Goal: Task Accomplishment & Management: Use online tool/utility

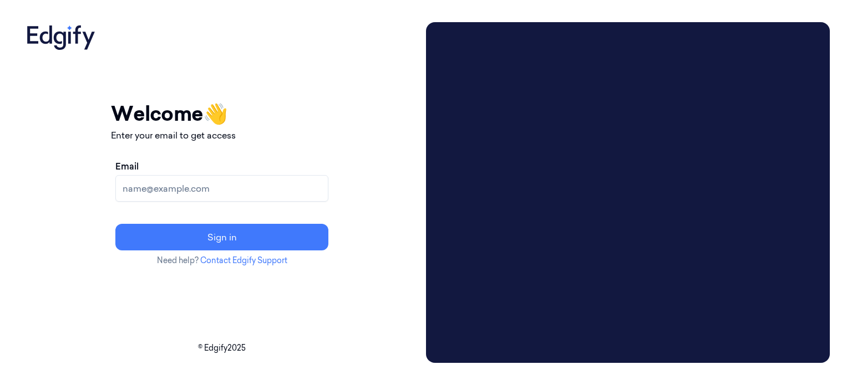
paste input "ayyub.ansari@indivillage.co"
type input "ayyub.ansari@indivillage.co"
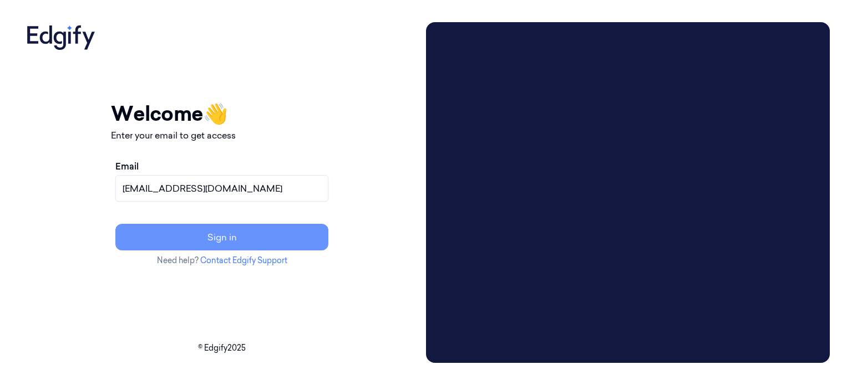
click at [273, 239] on button "Sign in" at bounding box center [221, 237] width 213 height 27
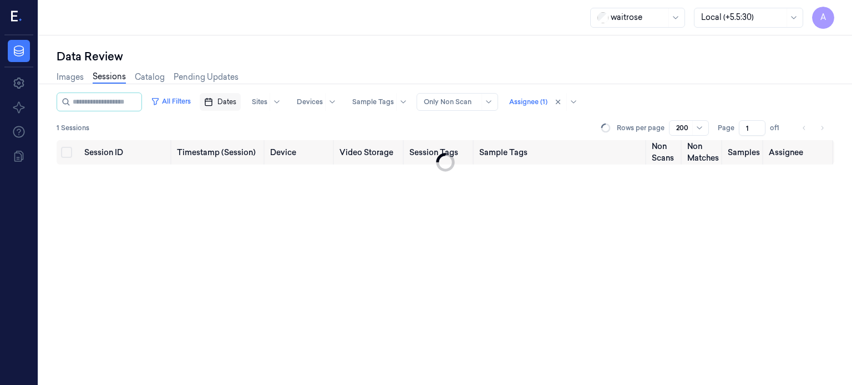
click at [236, 100] on span "Dates" at bounding box center [226, 102] width 19 height 10
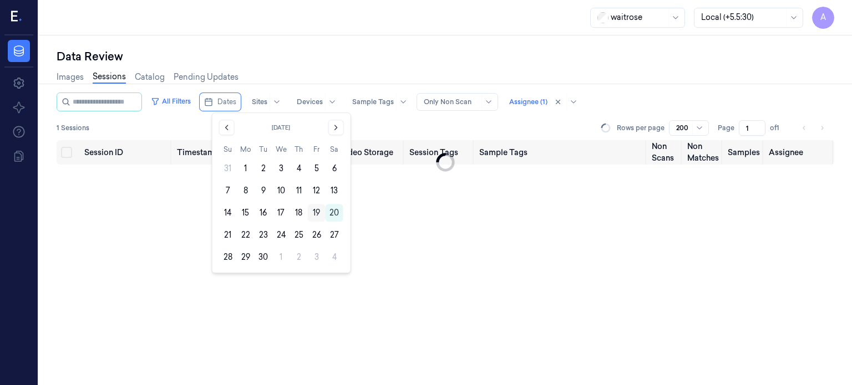
click at [314, 214] on button "19" at bounding box center [317, 213] width 18 height 18
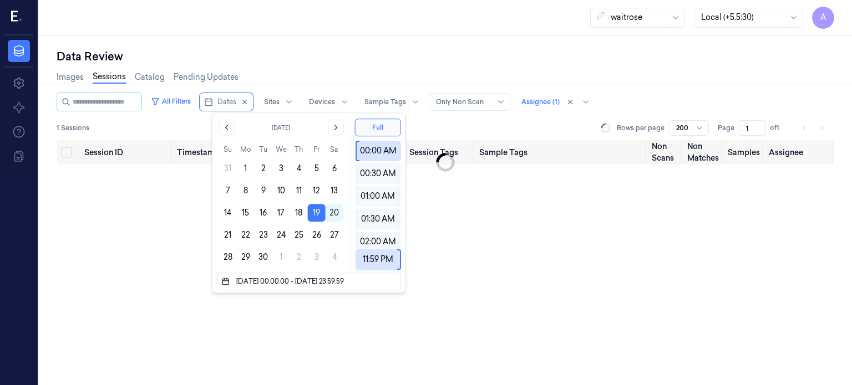
click at [398, 48] on div "Data Review Images Sessions Catalog Pending Updates All Filters Dates Sites Dev…" at bounding box center [445, 210] width 813 height 350
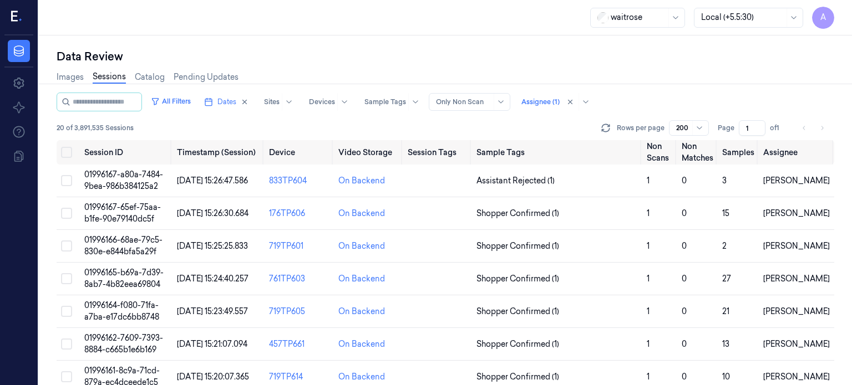
click at [822, 17] on span "A" at bounding box center [823, 18] width 22 height 22
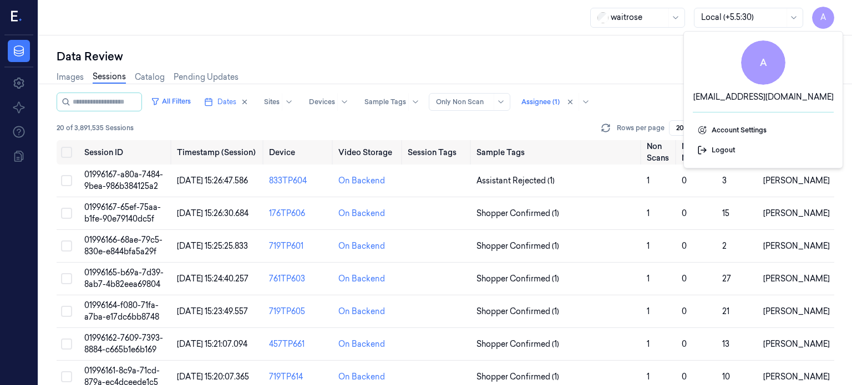
click at [645, 68] on div "Images Sessions Catalog Pending Updates" at bounding box center [445, 78] width 777 height 28
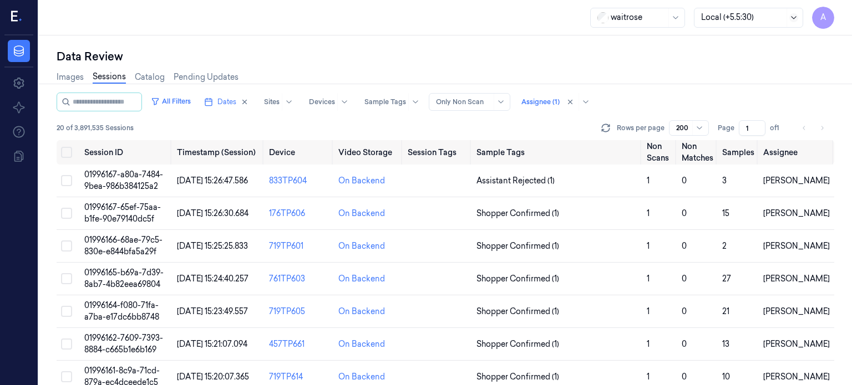
click at [797, 16] on icon at bounding box center [793, 17] width 9 height 9
click at [528, 55] on div "Data Review" at bounding box center [445, 57] width 777 height 16
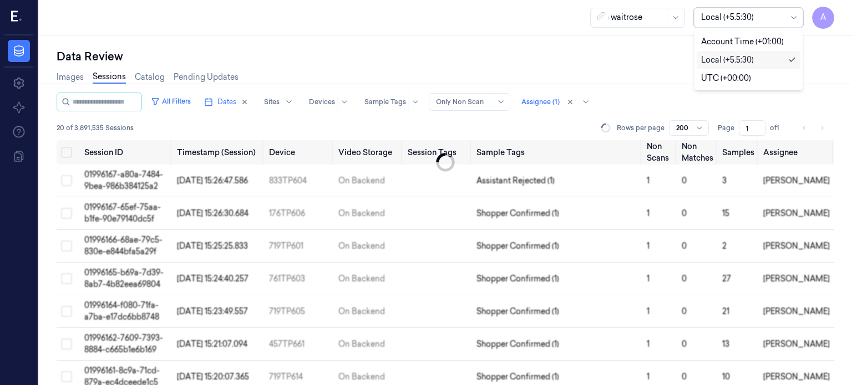
click at [798, 17] on div at bounding box center [794, 17] width 11 height 9
click at [748, 42] on div "Account Time (+01:00)" at bounding box center [742, 42] width 83 height 12
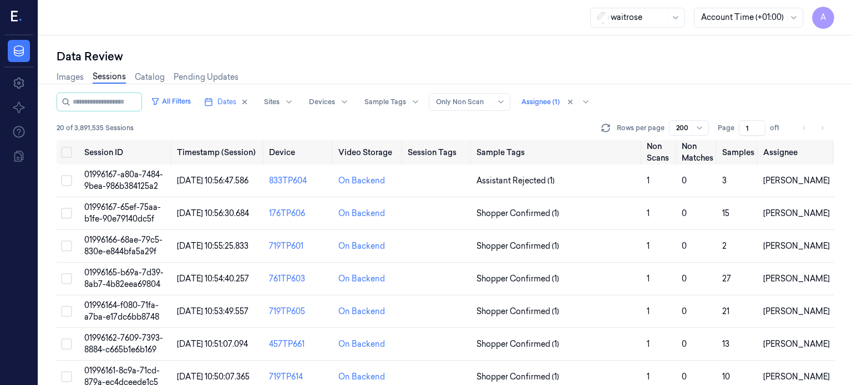
click at [464, 37] on div "Data Review Images Sessions Catalog Pending Updates All Filters Dates Sites Dev…" at bounding box center [445, 210] width 813 height 350
click at [136, 179] on td "01996167-a80a-7484-9bea-986b384125a2" at bounding box center [126, 181] width 93 height 33
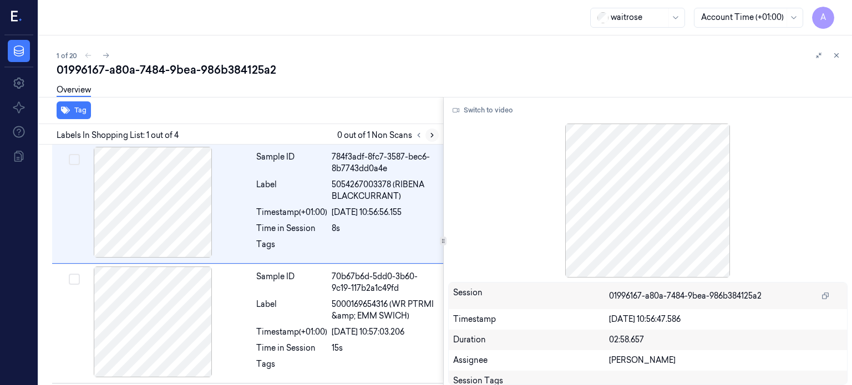
click at [430, 138] on icon at bounding box center [432, 135] width 8 height 8
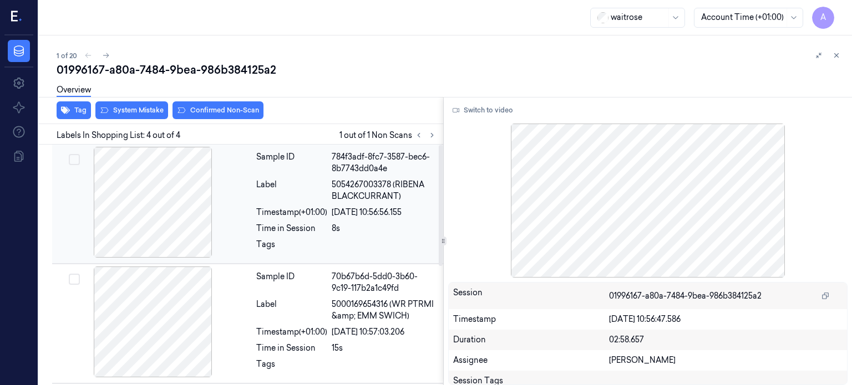
click at [184, 192] on div at bounding box center [152, 202] width 197 height 111
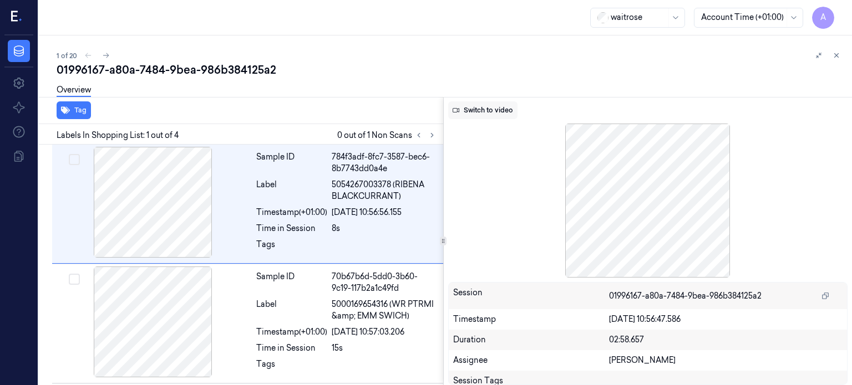
click at [499, 109] on button "Switch to video" at bounding box center [482, 110] width 69 height 18
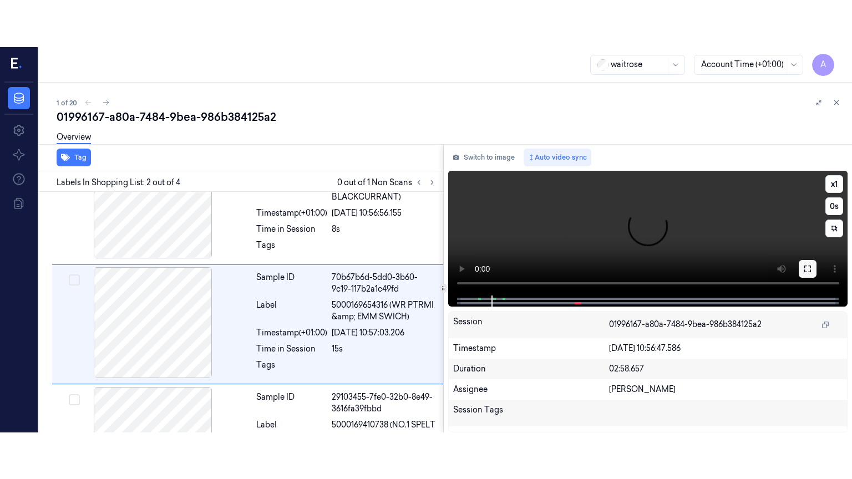
scroll to position [58, 0]
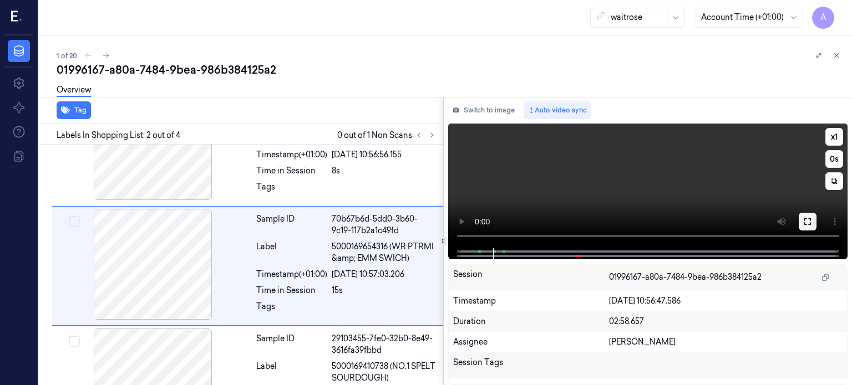
click at [806, 218] on icon at bounding box center [807, 221] width 7 height 7
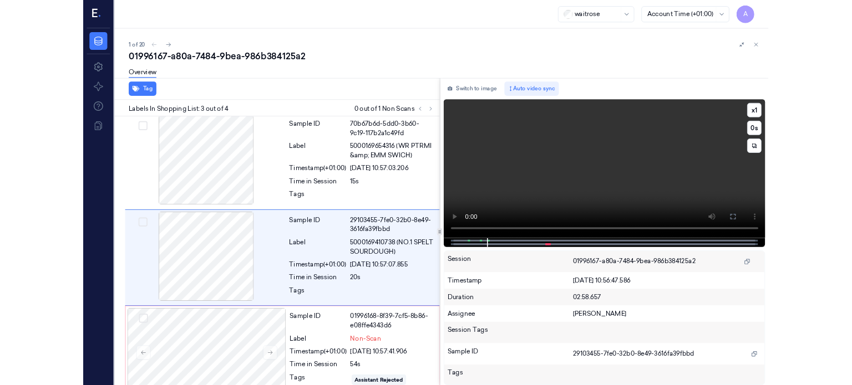
scroll to position [131, 0]
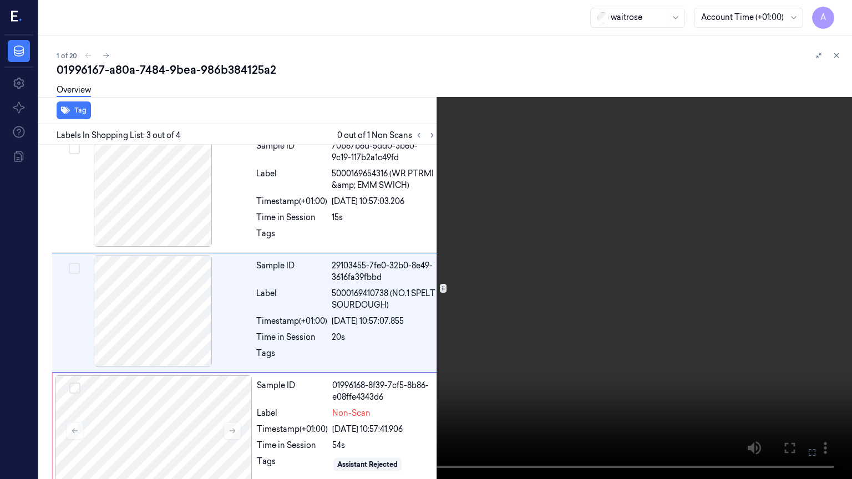
click at [0, 0] on icon at bounding box center [0, 0] width 0 height 0
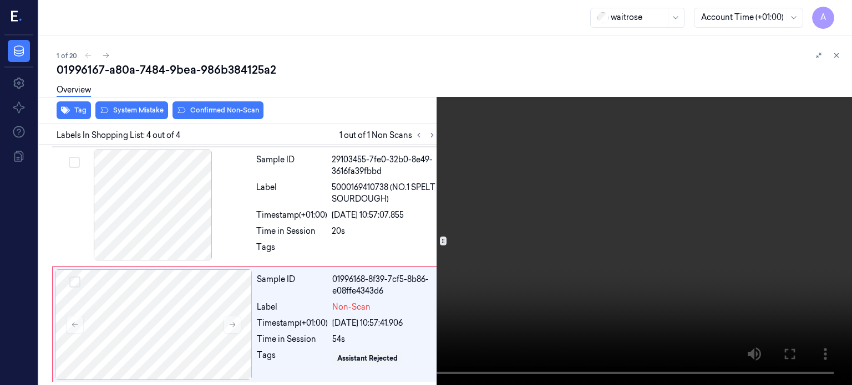
scroll to position [237, 0]
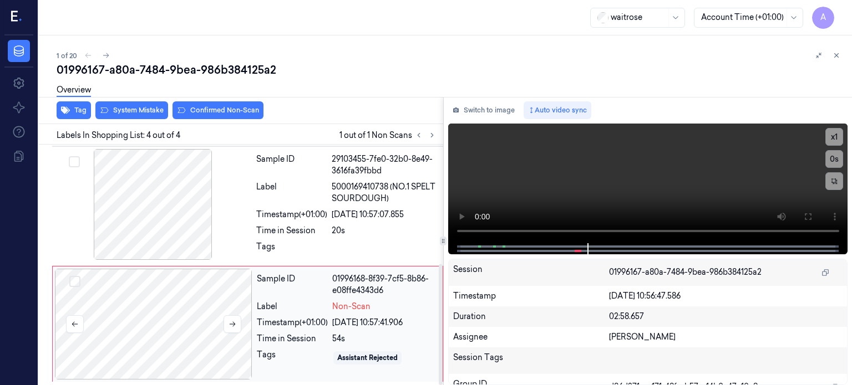
click at [240, 353] on div at bounding box center [153, 324] width 197 height 111
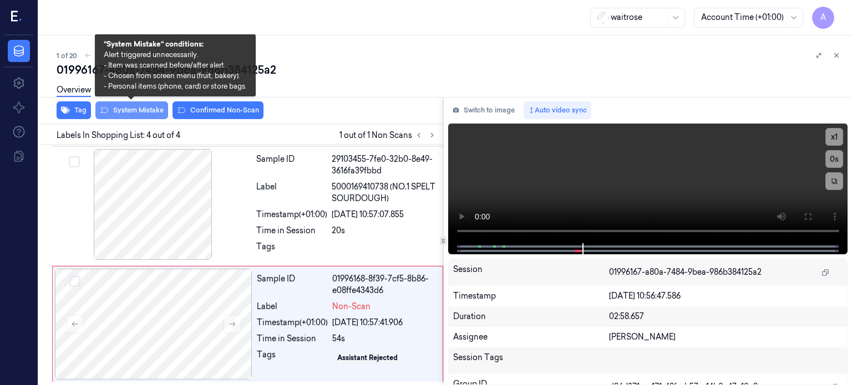
click at [142, 108] on button "System Mistake" at bounding box center [131, 110] width 73 height 18
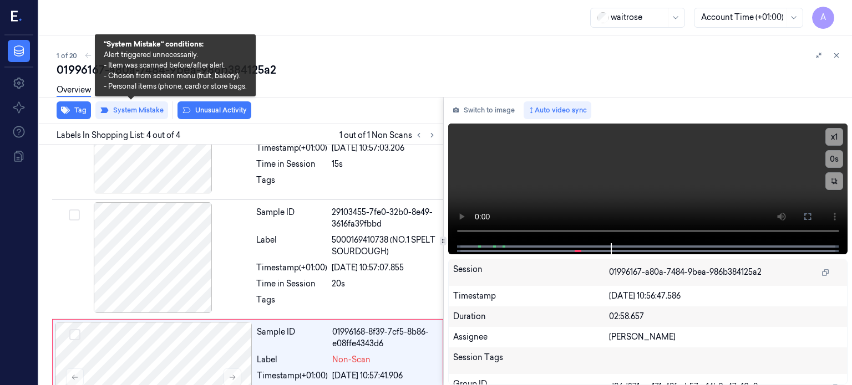
scroll to position [244, 0]
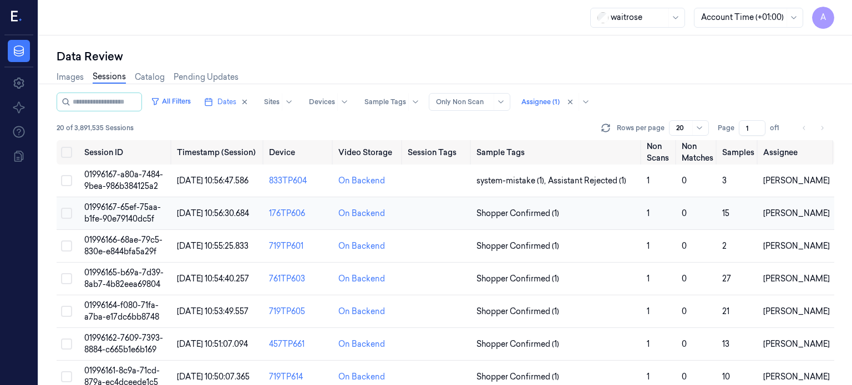
click at [116, 207] on span "01996167-65ef-75aa-b1fe-90e79140dc5f" at bounding box center [122, 213] width 77 height 22
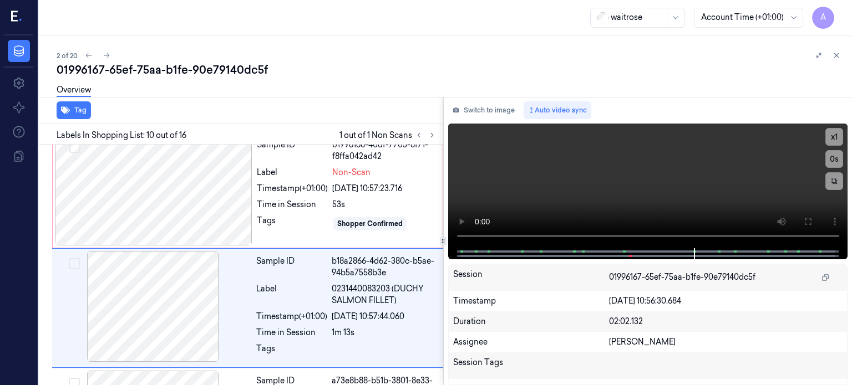
scroll to position [1011, 0]
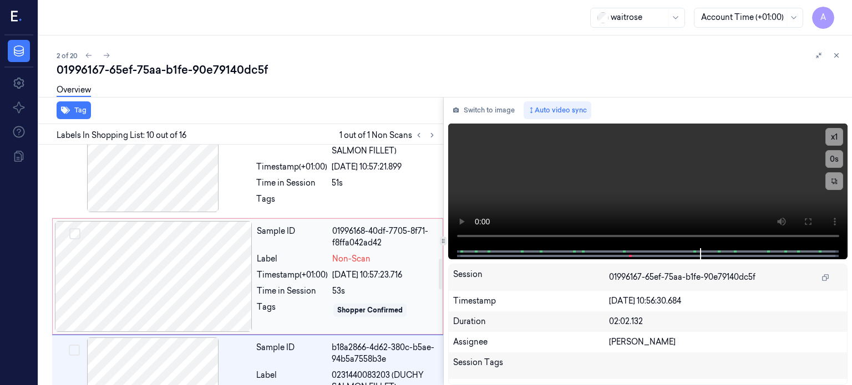
click at [169, 266] on div at bounding box center [153, 276] width 197 height 111
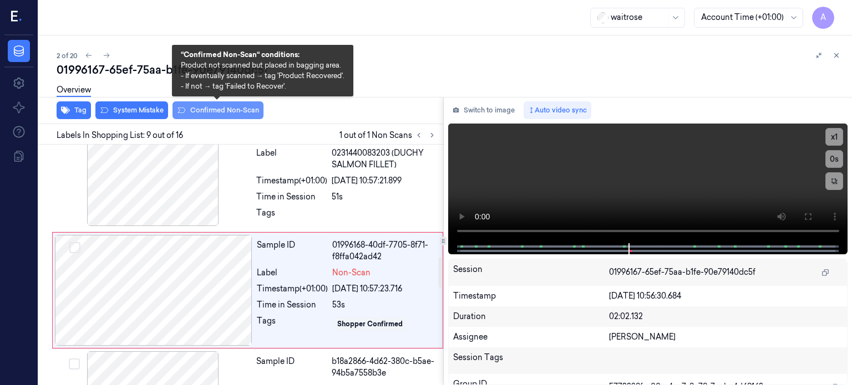
click at [224, 113] on button "Confirmed Non-Scan" at bounding box center [217, 110] width 91 height 18
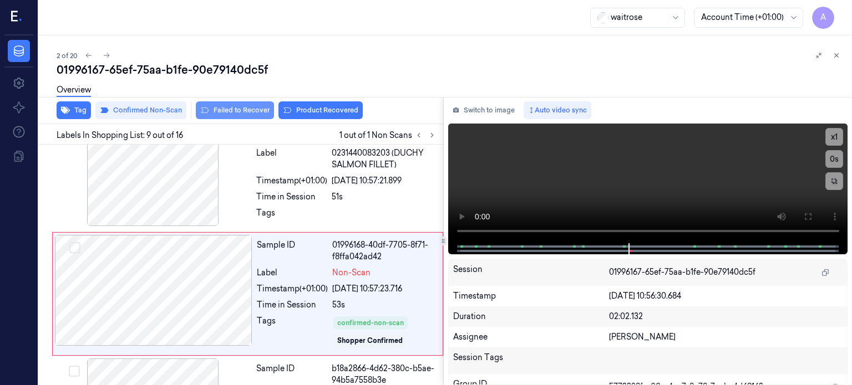
scroll to position [897, 0]
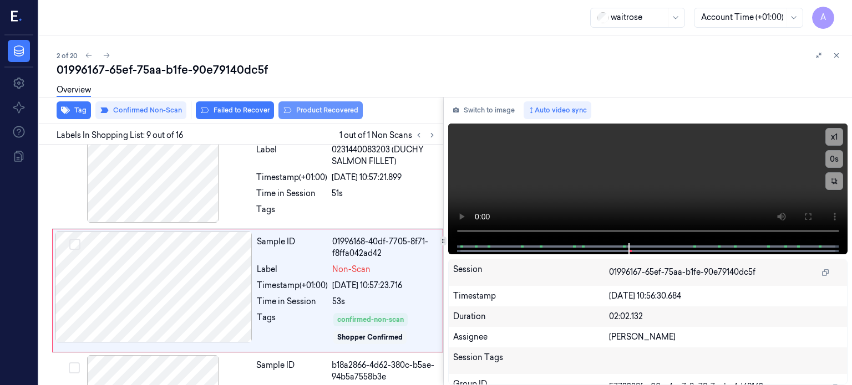
click at [323, 113] on button "Product Recovered" at bounding box center [320, 110] width 84 height 18
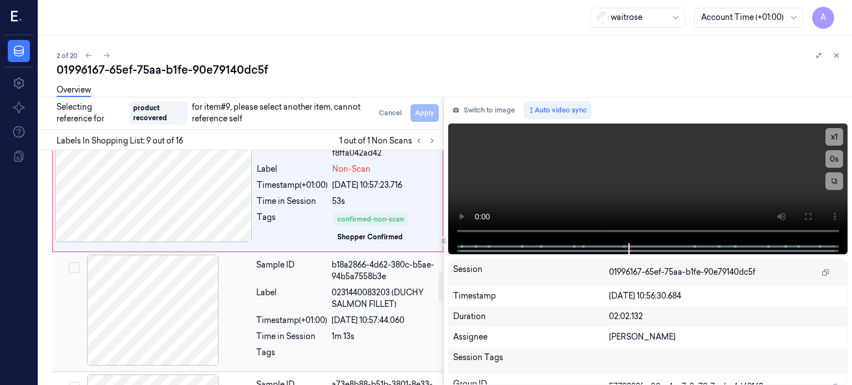
scroll to position [1001, 0]
click at [298, 288] on div "Label" at bounding box center [291, 299] width 71 height 23
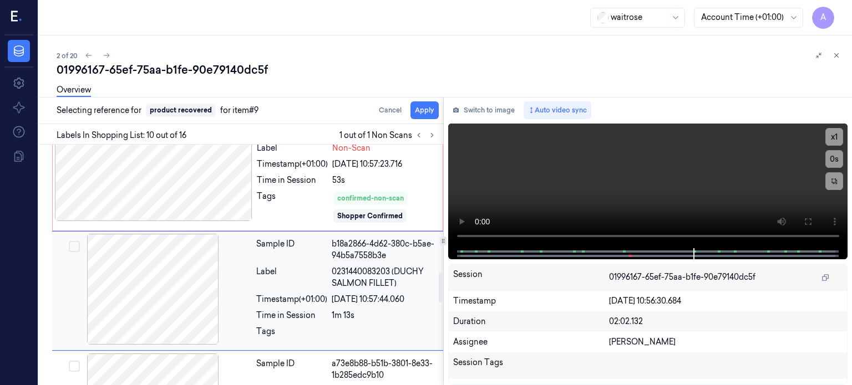
click at [73, 241] on button "Select row" at bounding box center [74, 246] width 11 height 11
click at [423, 108] on button "Apply" at bounding box center [424, 110] width 28 height 18
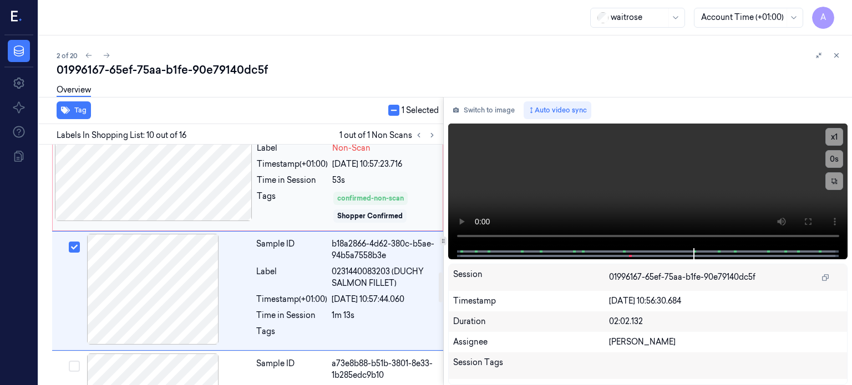
scroll to position [1031, 0]
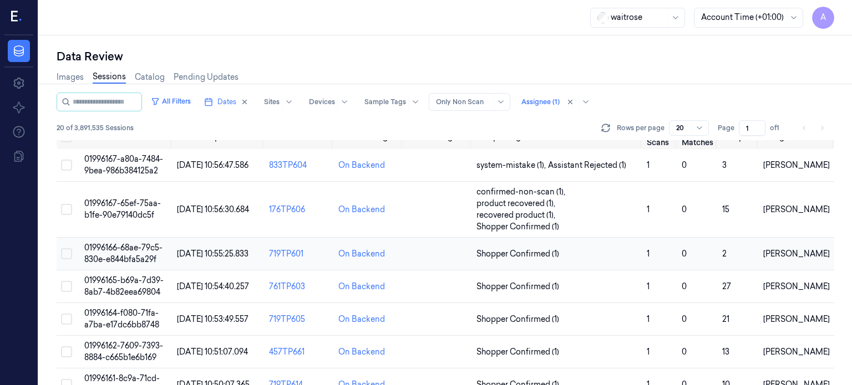
scroll to position [16, 0]
click at [129, 254] on span "01996166-68ae-79c5-830e-e844bfa5a29f" at bounding box center [123, 254] width 78 height 22
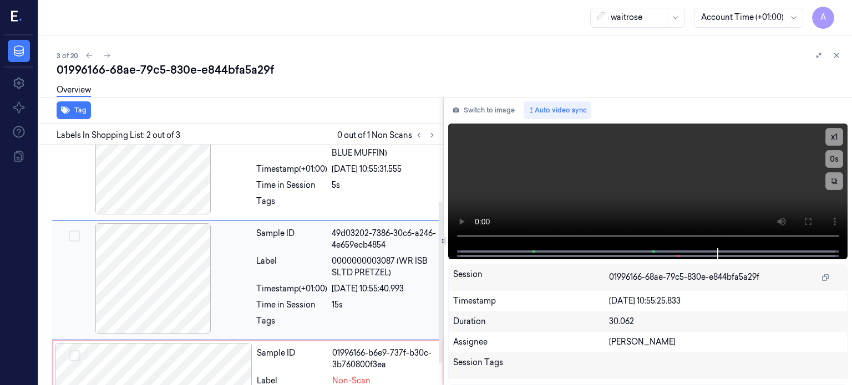
scroll to position [118, 0]
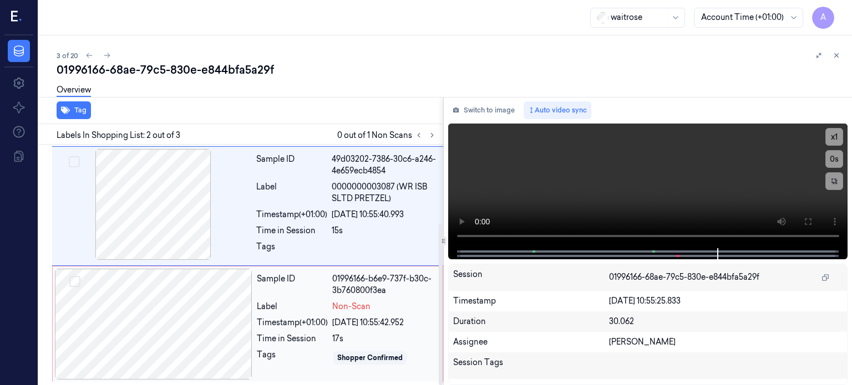
click at [237, 311] on div at bounding box center [153, 324] width 197 height 111
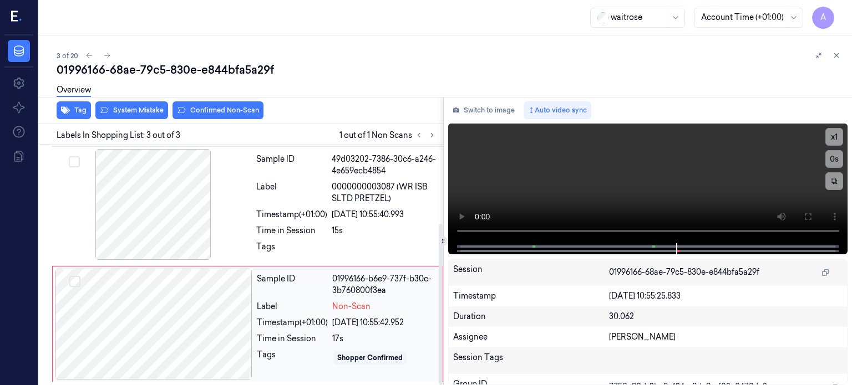
click at [178, 309] on div at bounding box center [153, 324] width 197 height 111
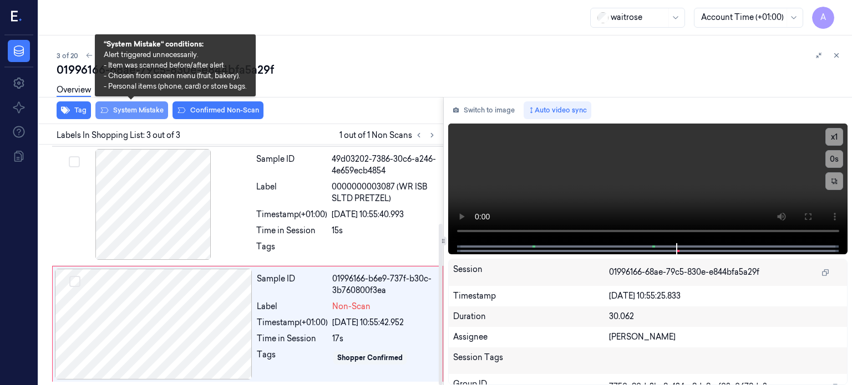
click at [144, 110] on button "System Mistake" at bounding box center [131, 110] width 73 height 18
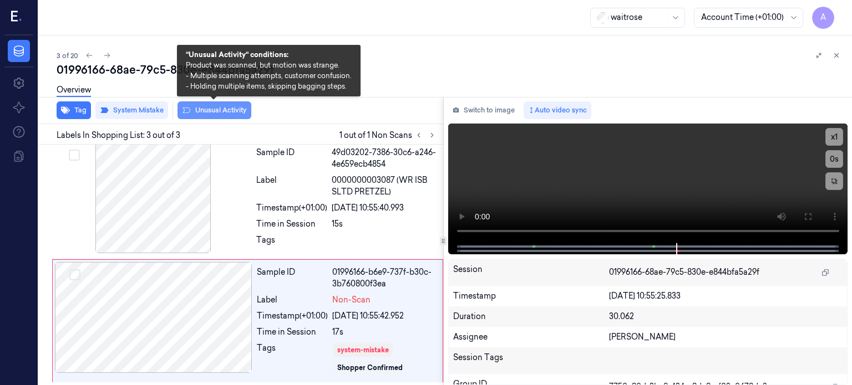
click at [231, 110] on button "Unusual Activity" at bounding box center [214, 110] width 74 height 18
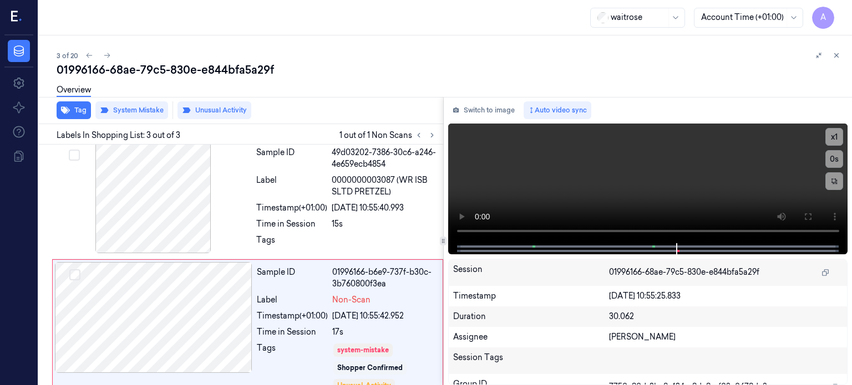
scroll to position [138, 0]
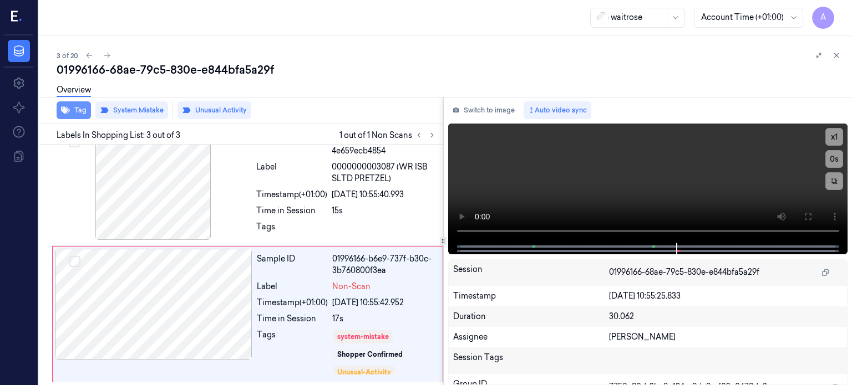
click at [81, 112] on button "Tag" at bounding box center [74, 110] width 34 height 18
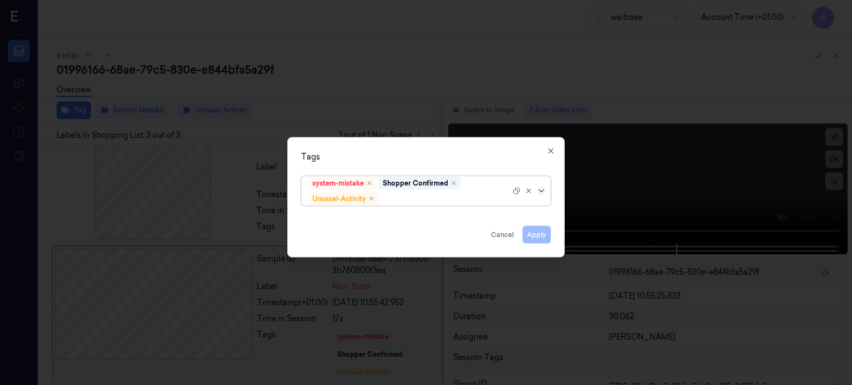
click at [543, 188] on icon at bounding box center [541, 190] width 9 height 9
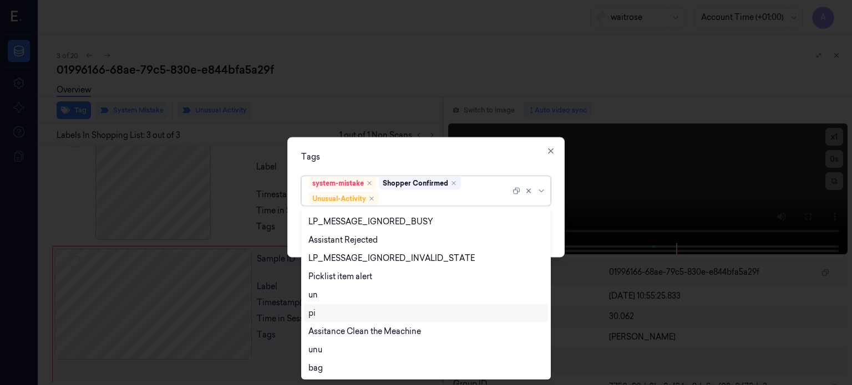
scroll to position [0, 0]
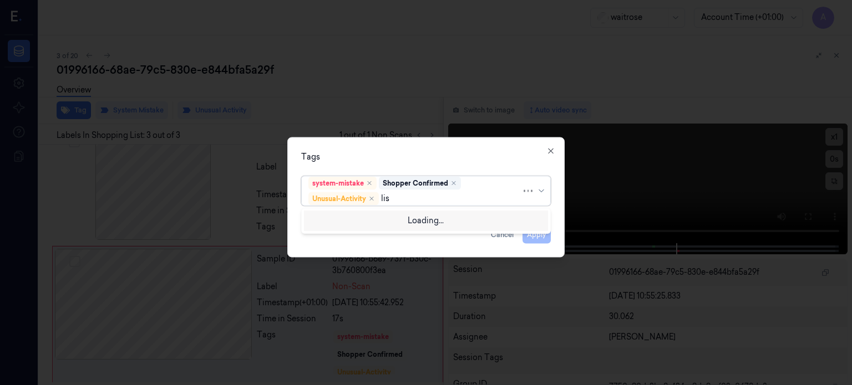
type input "list"
click at [335, 219] on div "Picklist item alert" at bounding box center [340, 220] width 64 height 12
click at [543, 190] on icon at bounding box center [540, 190] width 5 height 3
click at [532, 240] on button "Apply" at bounding box center [536, 235] width 28 height 18
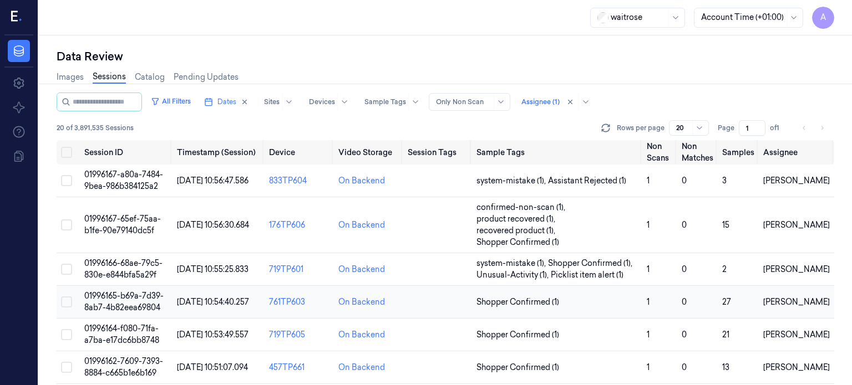
scroll to position [73, 0]
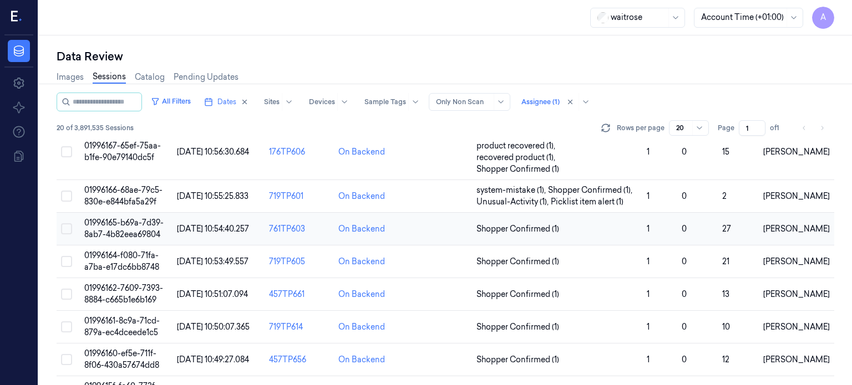
click at [135, 221] on span "01996165-b69a-7d39-8ab7-4b82eea69804" at bounding box center [123, 229] width 79 height 22
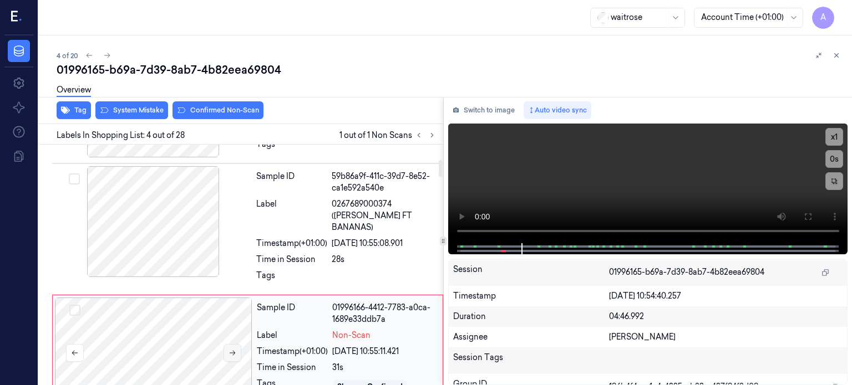
scroll to position [203, 0]
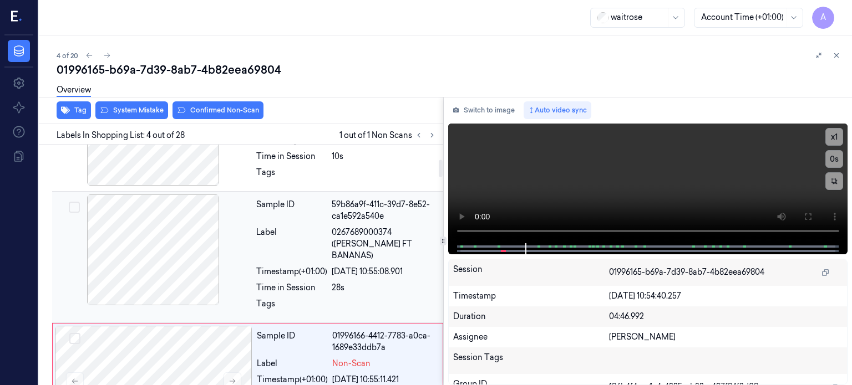
click at [170, 229] on div at bounding box center [152, 250] width 197 height 111
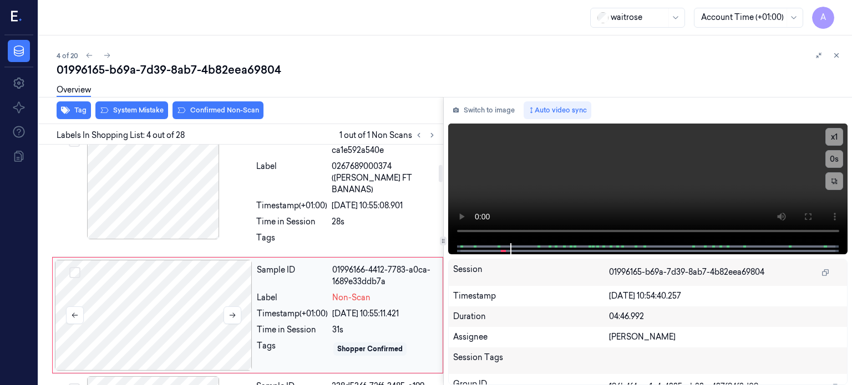
scroll to position [275, 0]
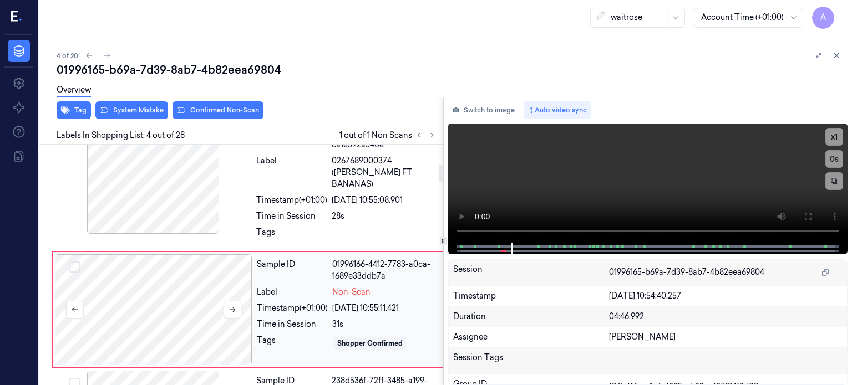
click at [157, 288] on div at bounding box center [153, 309] width 197 height 111
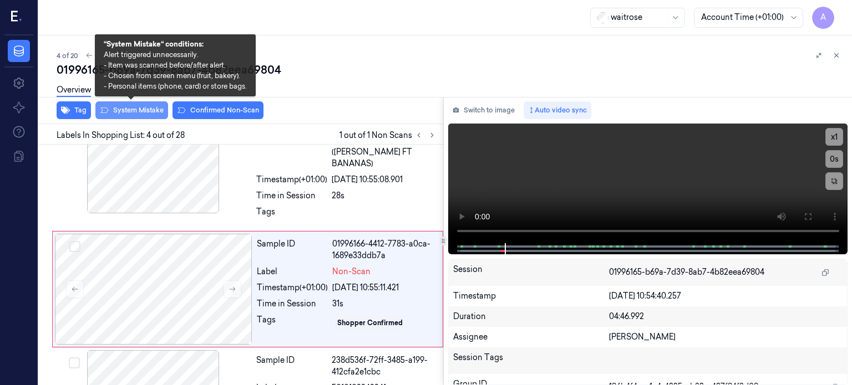
click at [139, 111] on button "System Mistake" at bounding box center [131, 110] width 73 height 18
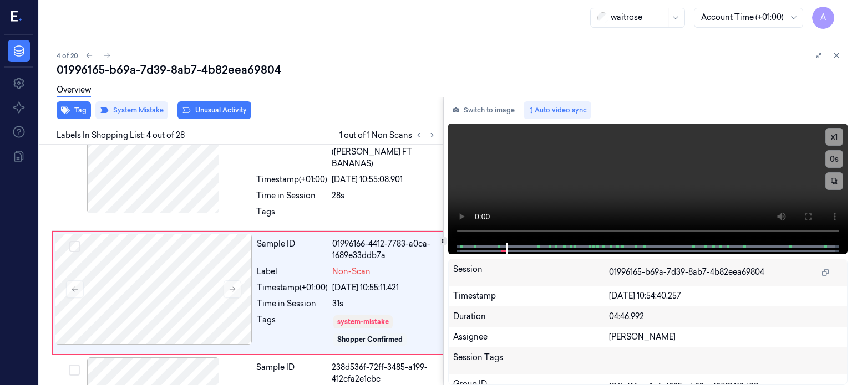
scroll to position [299, 0]
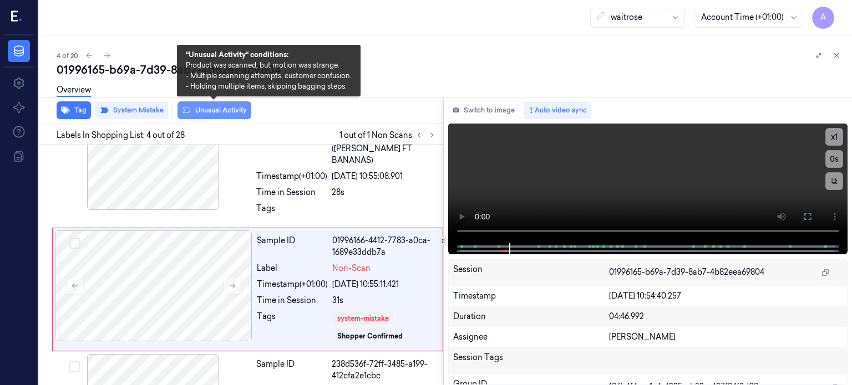
click at [211, 108] on button "Unusual Activity" at bounding box center [214, 110] width 74 height 18
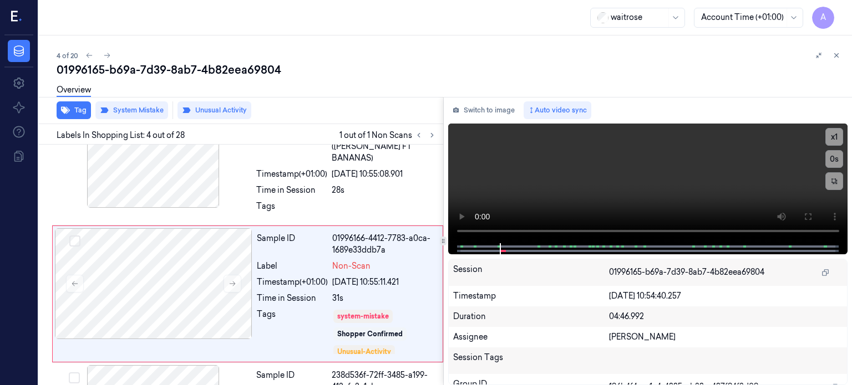
scroll to position [306, 0]
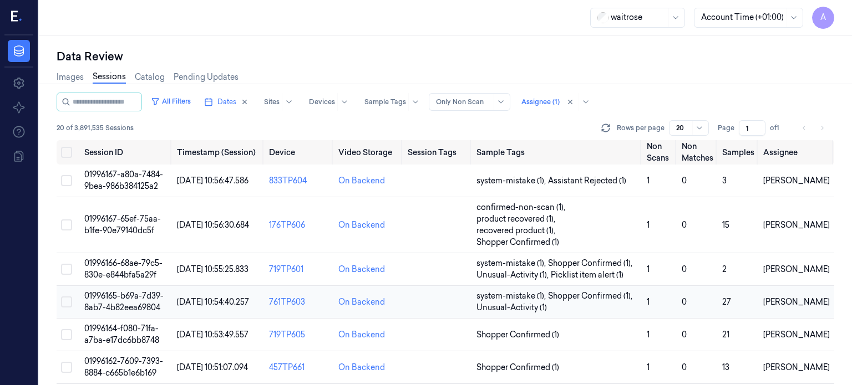
scroll to position [85, 0]
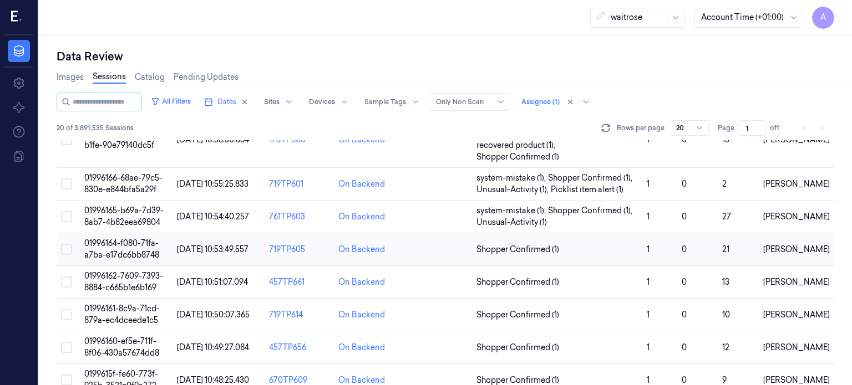
click at [118, 250] on span "01996164-f080-71fa-a7ba-e17dc6bb8748" at bounding box center [121, 249] width 75 height 22
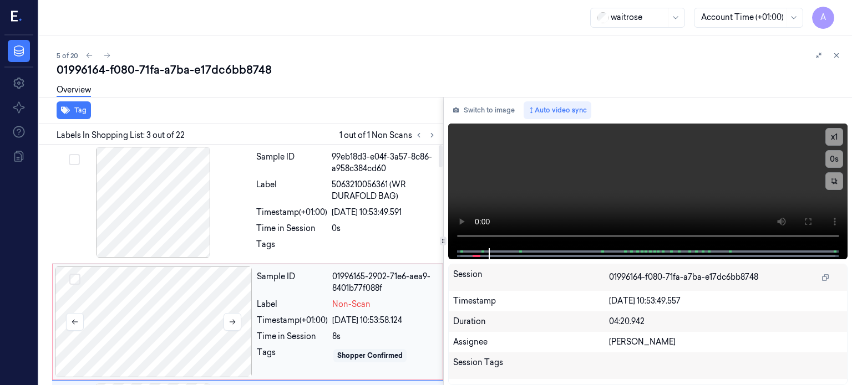
click at [144, 319] on div at bounding box center [153, 322] width 197 height 111
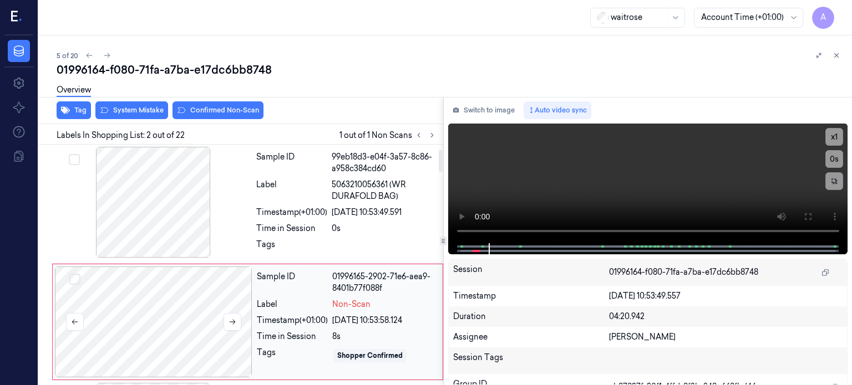
scroll to position [57, 0]
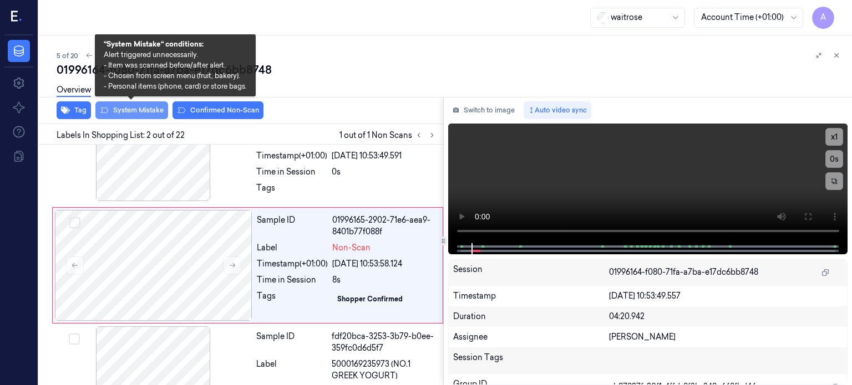
click at [132, 110] on button "System Mistake" at bounding box center [131, 110] width 73 height 18
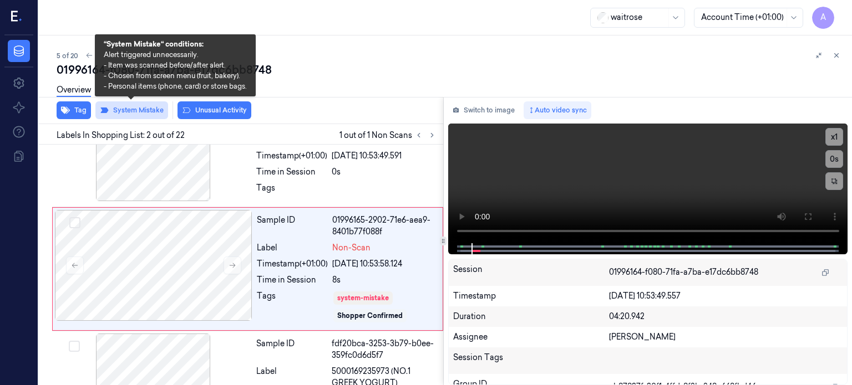
scroll to position [60, 0]
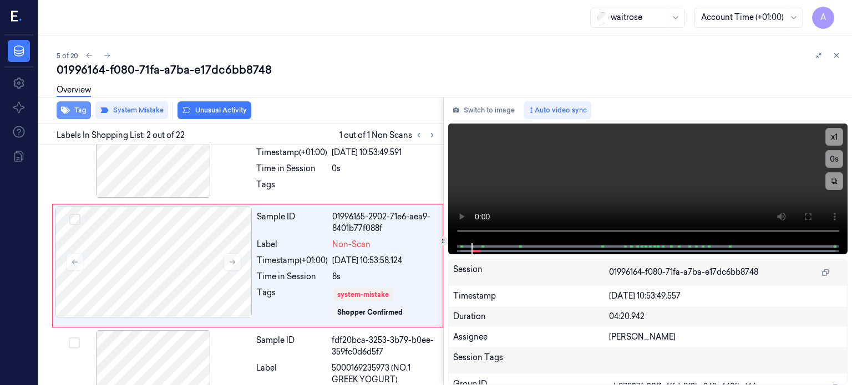
click at [81, 106] on button "Tag" at bounding box center [74, 110] width 34 height 18
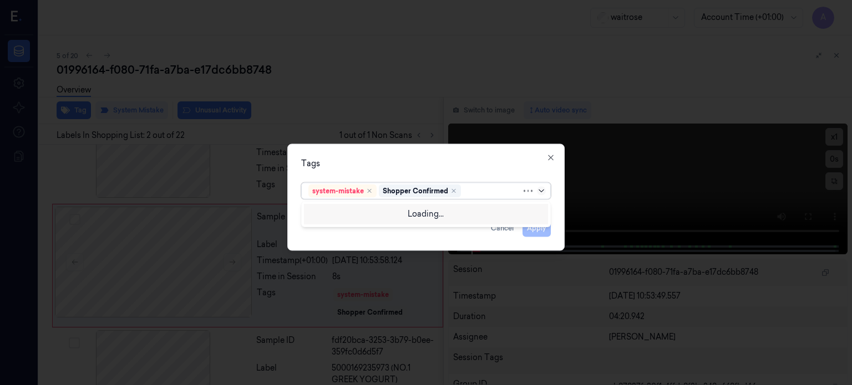
click at [539, 189] on icon at bounding box center [541, 190] width 9 height 9
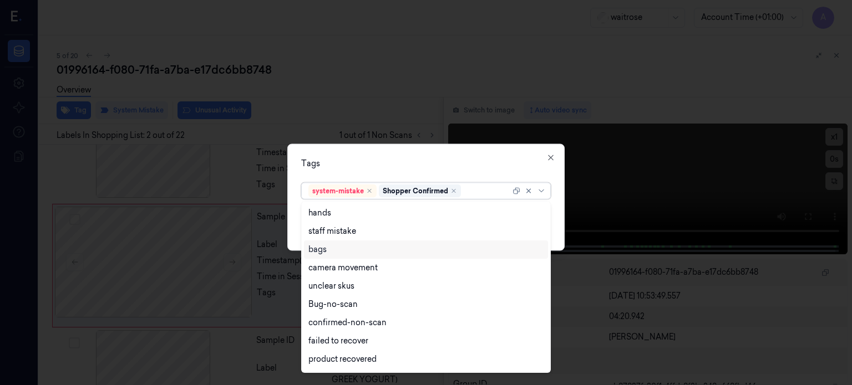
click at [322, 251] on div "bags" at bounding box center [317, 250] width 18 height 12
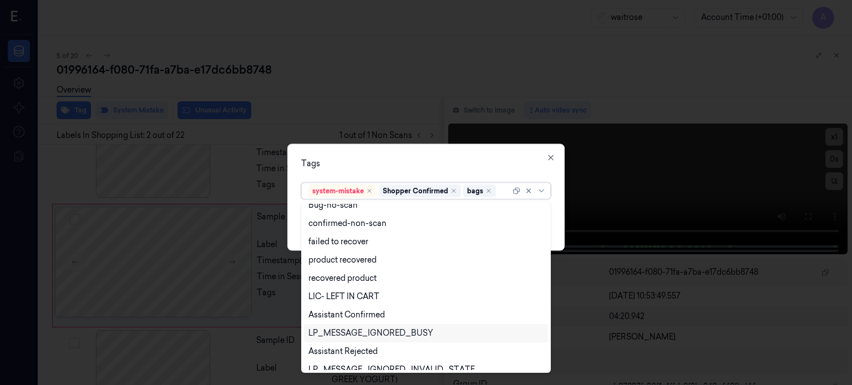
scroll to position [0, 0]
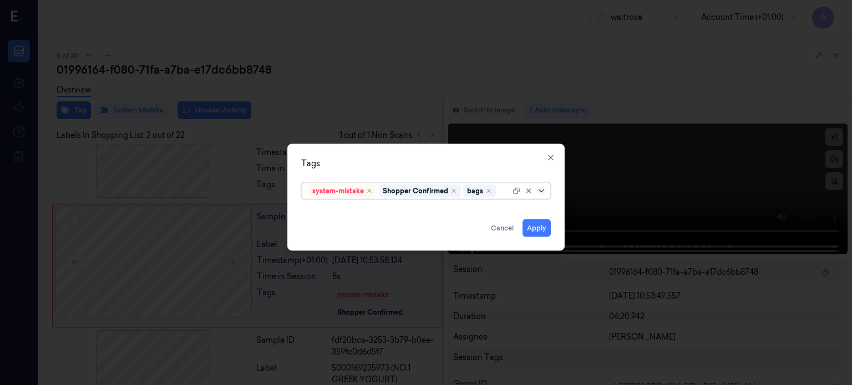
click at [537, 190] on icon at bounding box center [541, 190] width 9 height 9
click at [534, 226] on button "Apply" at bounding box center [536, 228] width 28 height 18
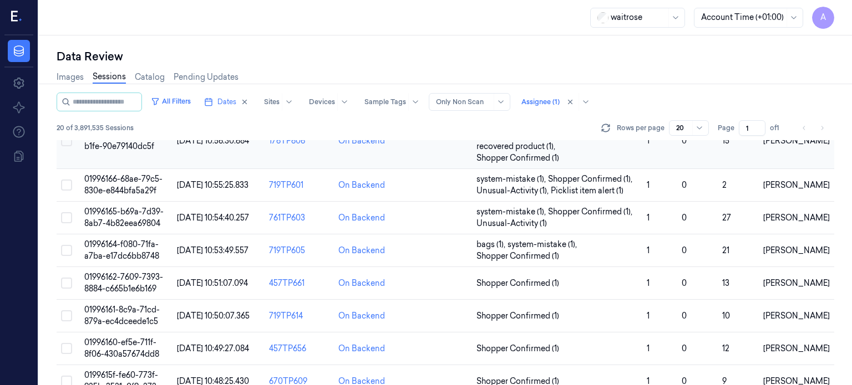
scroll to position [85, 0]
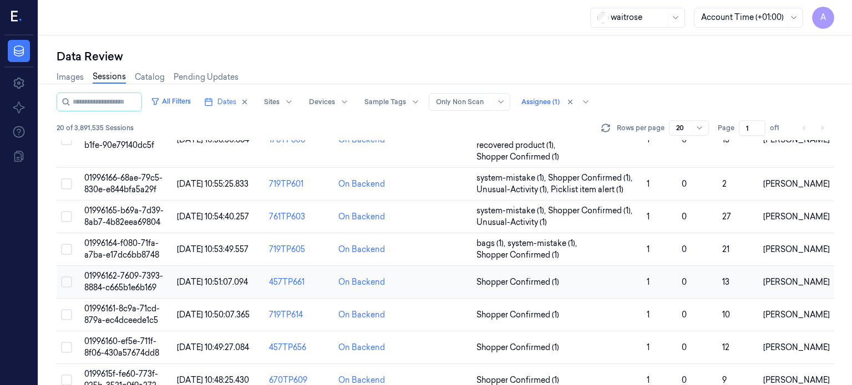
click at [120, 271] on span "01996162-7609-7393-8884-c665b1e6b169" at bounding box center [123, 282] width 79 height 22
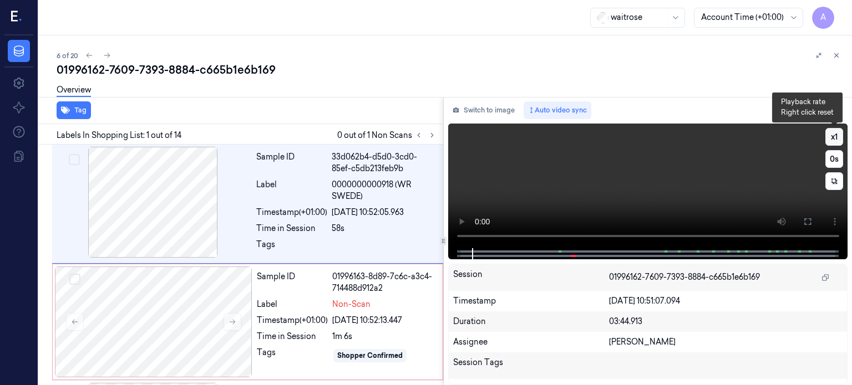
click at [835, 138] on button "x 1" at bounding box center [834, 137] width 18 height 18
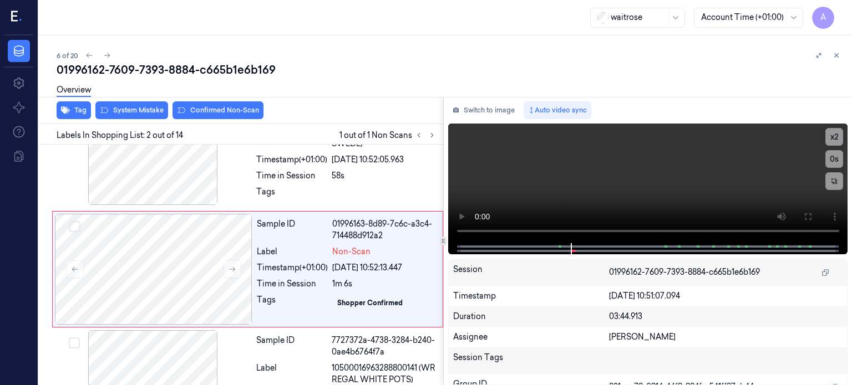
scroll to position [57, 0]
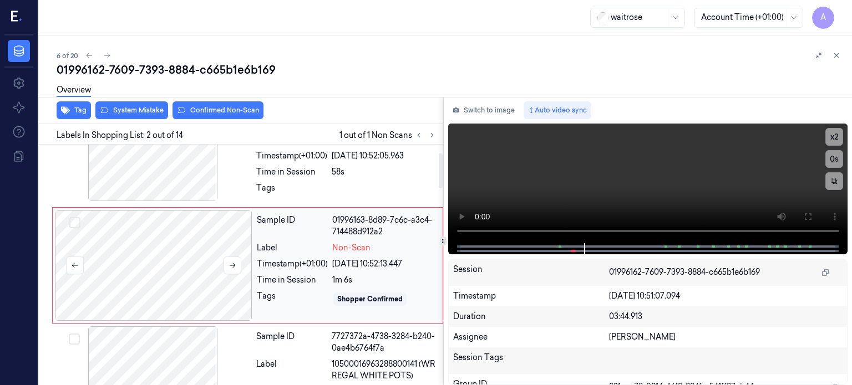
click at [215, 246] on div at bounding box center [153, 265] width 197 height 111
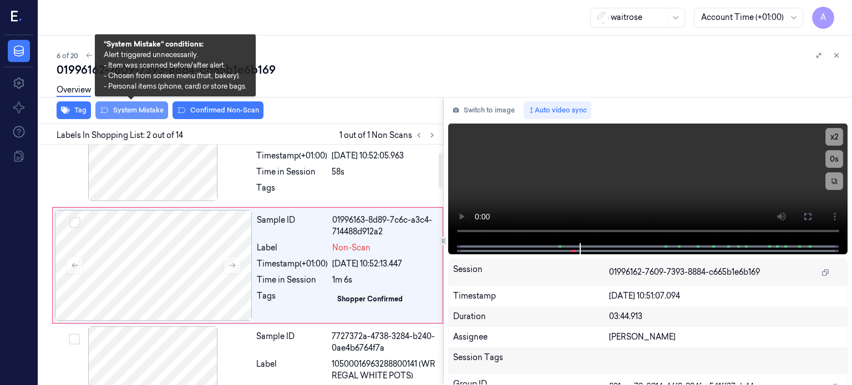
click at [133, 108] on button "System Mistake" at bounding box center [131, 110] width 73 height 18
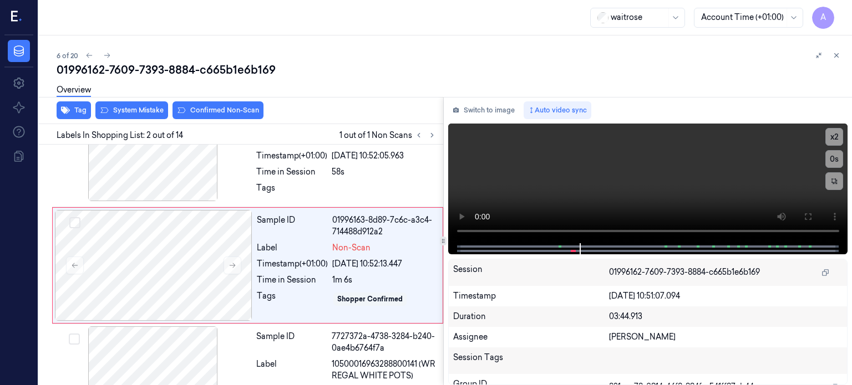
scroll to position [60, 0]
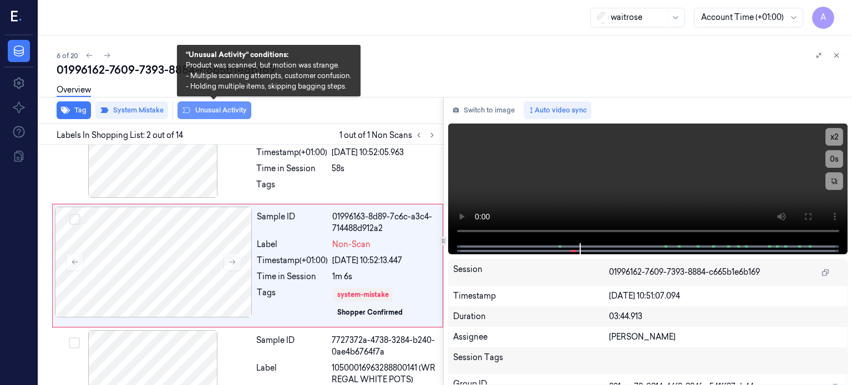
click at [215, 114] on button "Unusual Activity" at bounding box center [214, 110] width 74 height 18
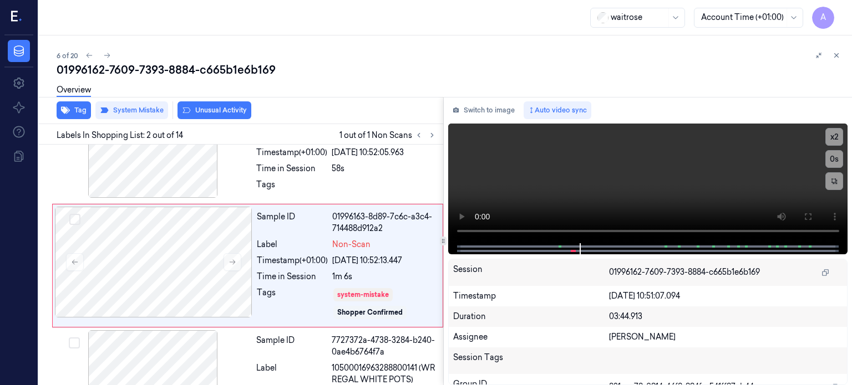
scroll to position [67, 0]
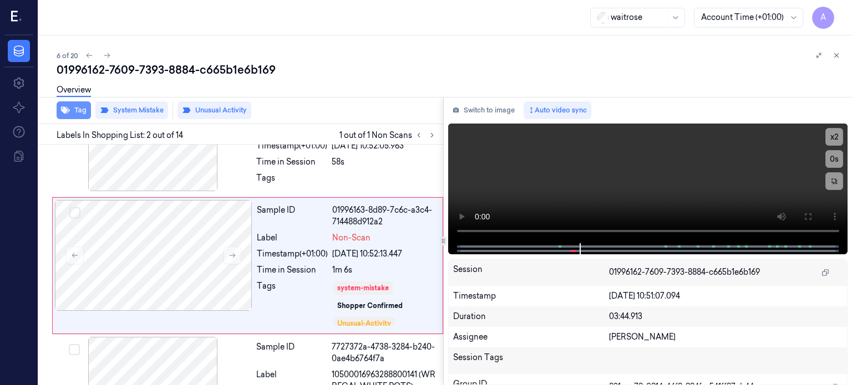
click at [75, 109] on button "Tag" at bounding box center [74, 110] width 34 height 18
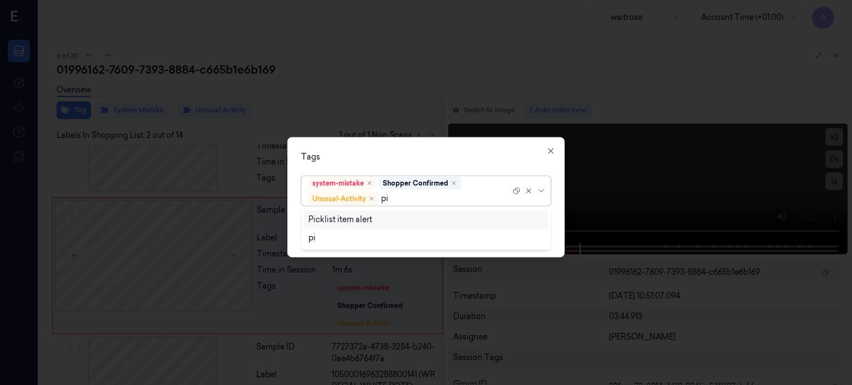
type input "pic"
click at [329, 221] on div "Picklist item alert" at bounding box center [340, 220] width 64 height 12
click at [539, 192] on icon at bounding box center [541, 190] width 9 height 9
click at [533, 235] on button "Apply" at bounding box center [536, 235] width 28 height 18
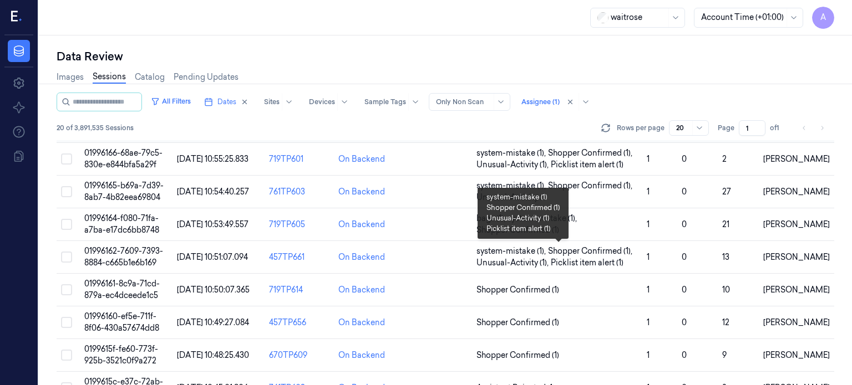
scroll to position [125, 0]
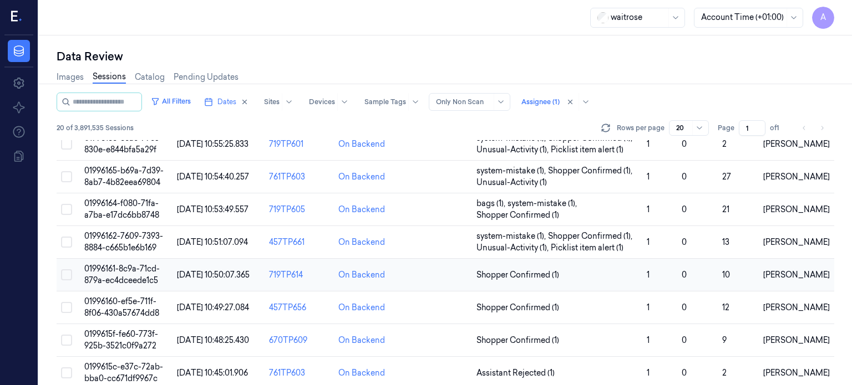
click at [135, 272] on span "01996161-8c9a-71cd-879a-ec4dceede1c5" at bounding box center [121, 275] width 75 height 22
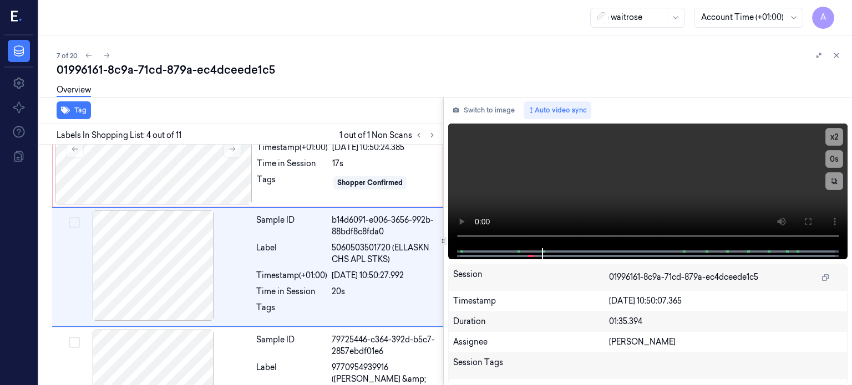
scroll to position [294, 0]
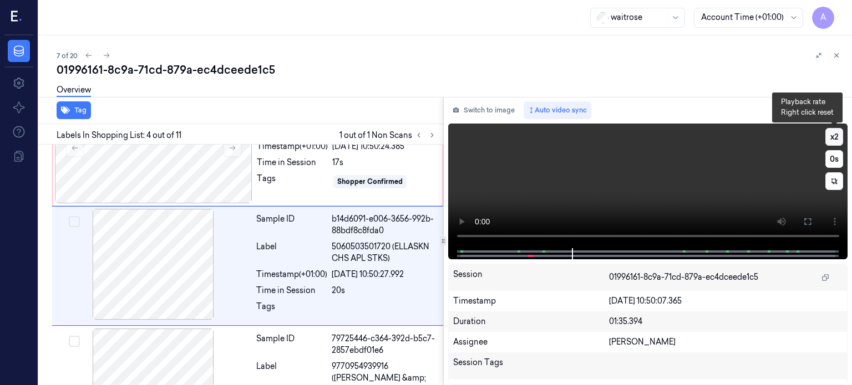
click at [837, 135] on button "x 2" at bounding box center [834, 137] width 18 height 18
click at [837, 135] on button "x 4" at bounding box center [834, 137] width 18 height 18
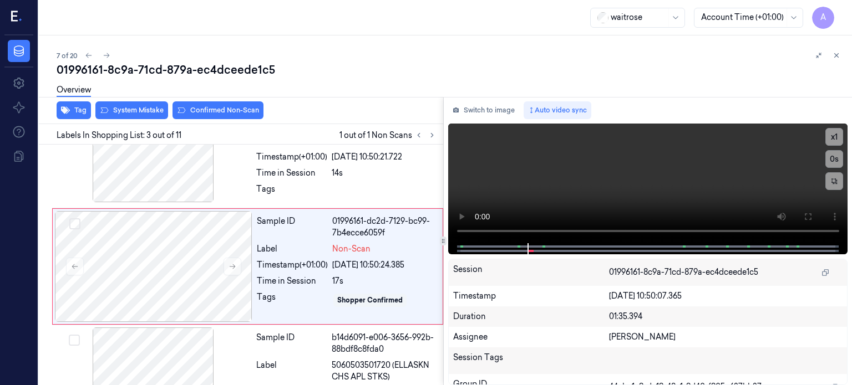
scroll to position [176, 0]
click at [176, 275] on div at bounding box center [153, 266] width 197 height 111
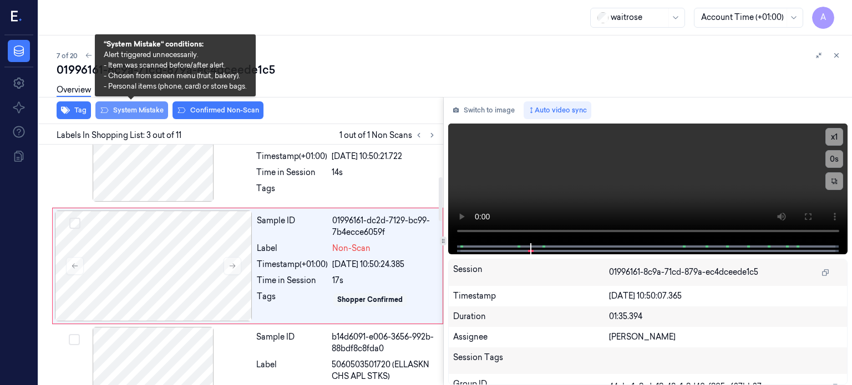
click at [129, 108] on button "System Mistake" at bounding box center [131, 110] width 73 height 18
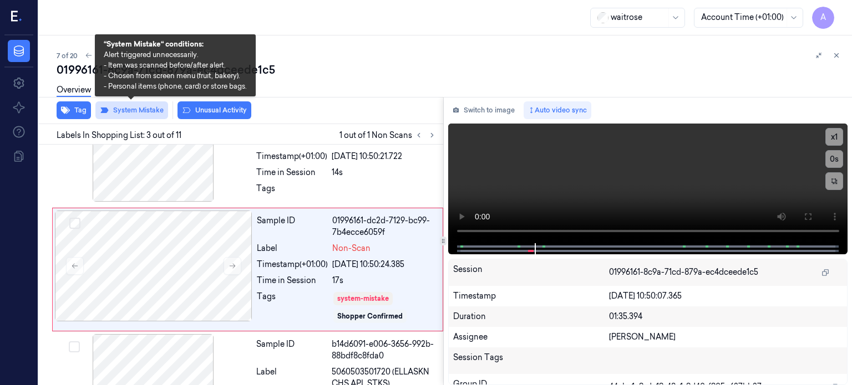
scroll to position [180, 0]
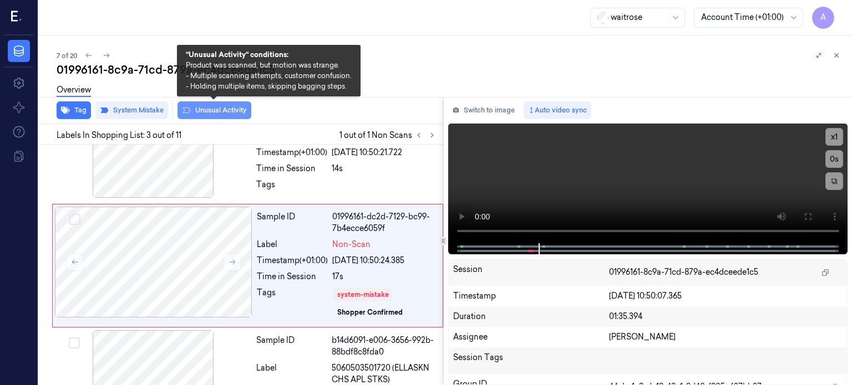
click at [217, 106] on button "Unusual Activity" at bounding box center [214, 110] width 74 height 18
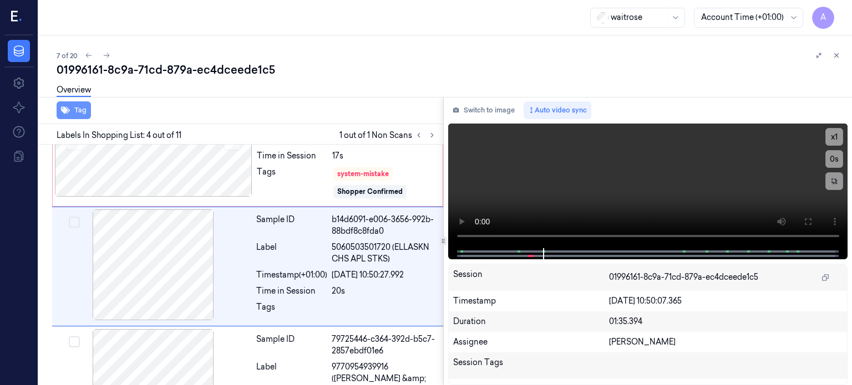
scroll to position [314, 0]
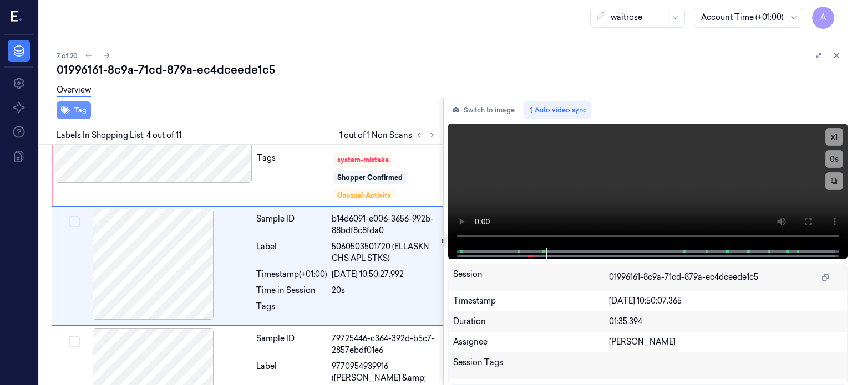
click at [82, 111] on button "Tag" at bounding box center [74, 110] width 34 height 18
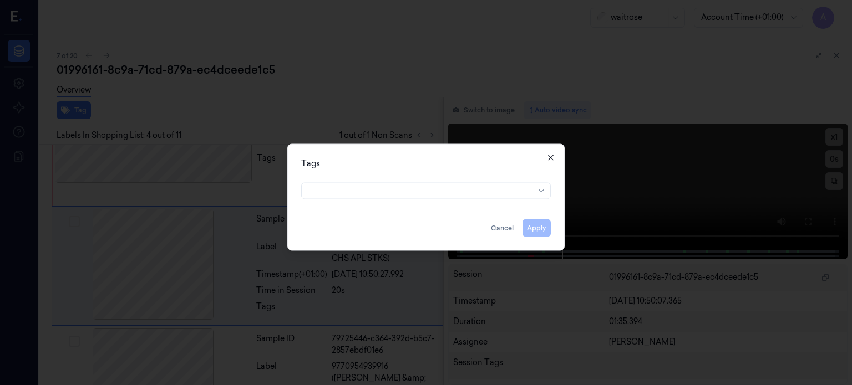
click at [550, 154] on icon "button" at bounding box center [550, 157] width 9 height 9
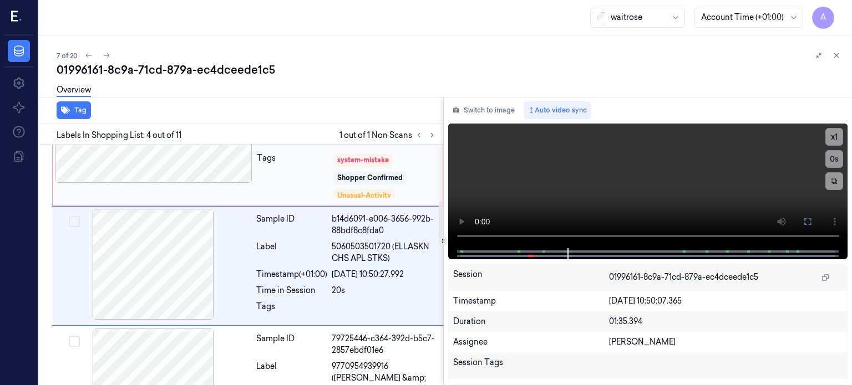
click at [275, 170] on div "Tags" at bounding box center [292, 175] width 71 height 47
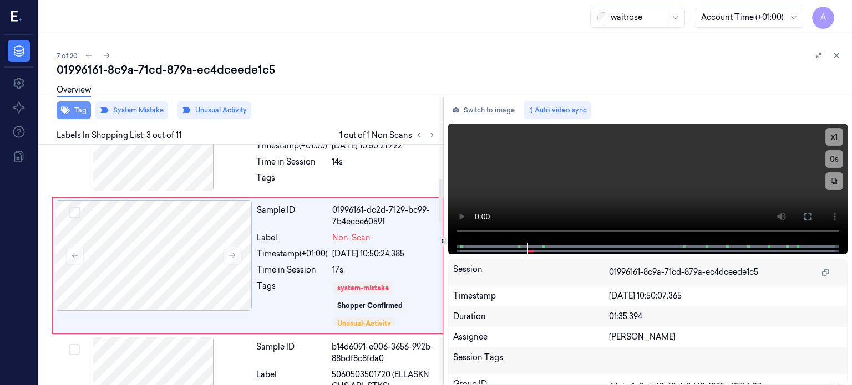
scroll to position [186, 0]
click at [73, 106] on button "Tag" at bounding box center [74, 110] width 34 height 18
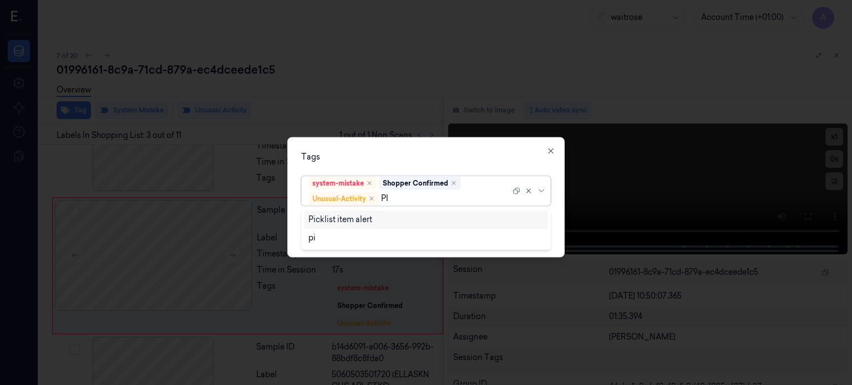
type input "PIC"
click at [333, 223] on div "Picklist item alert" at bounding box center [340, 220] width 64 height 12
click at [539, 191] on icon at bounding box center [541, 190] width 9 height 9
click at [539, 235] on button "Apply" at bounding box center [536, 235] width 28 height 18
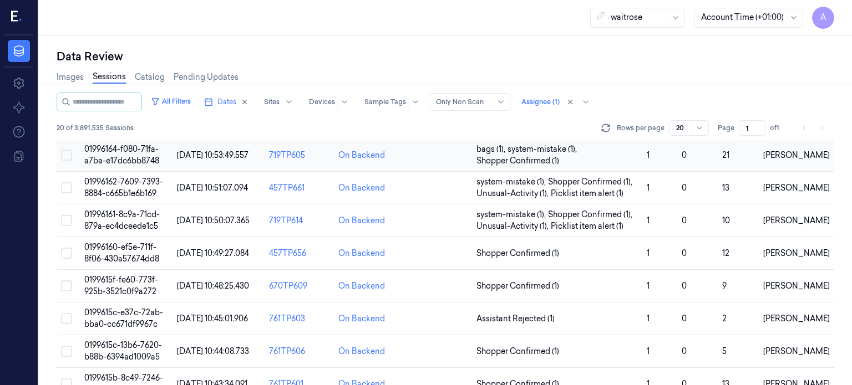
scroll to position [187, 0]
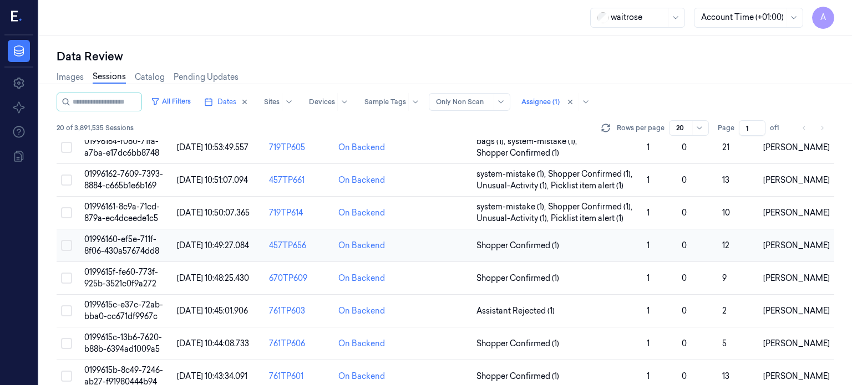
click at [114, 248] on span "01996160-ef5e-711f-8f06-430a57674dd8" at bounding box center [121, 246] width 75 height 22
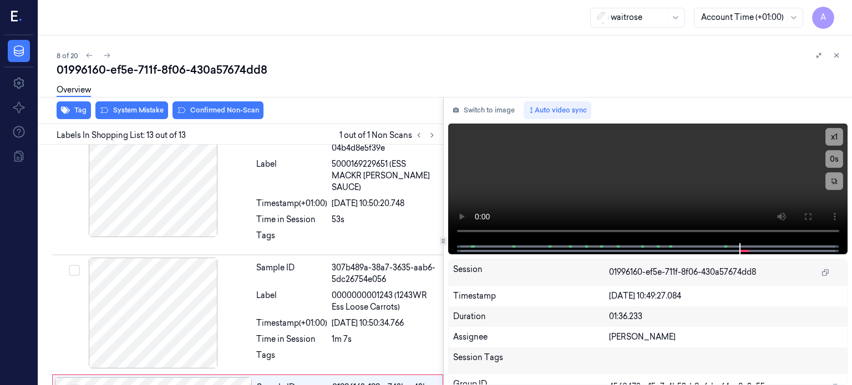
scroll to position [1306, 0]
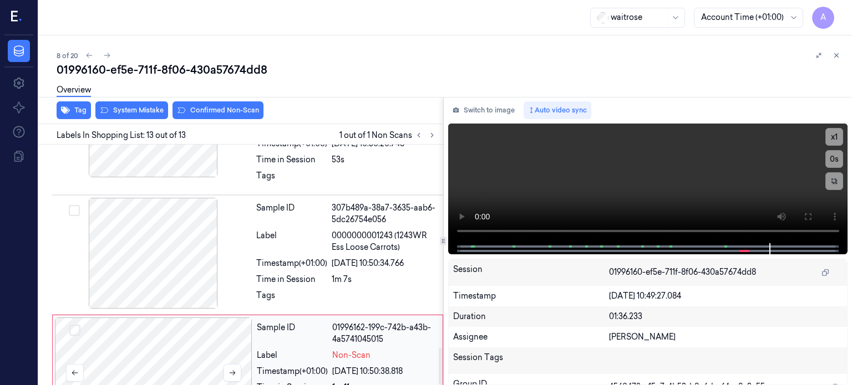
click at [164, 337] on div at bounding box center [153, 373] width 197 height 111
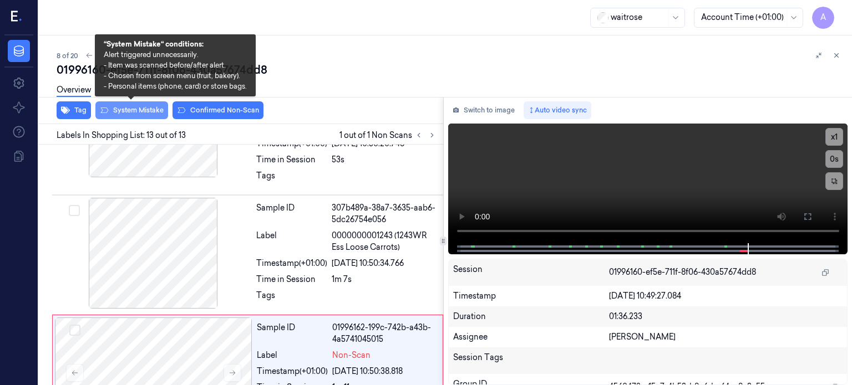
click at [131, 111] on button "System Mistake" at bounding box center [131, 110] width 73 height 18
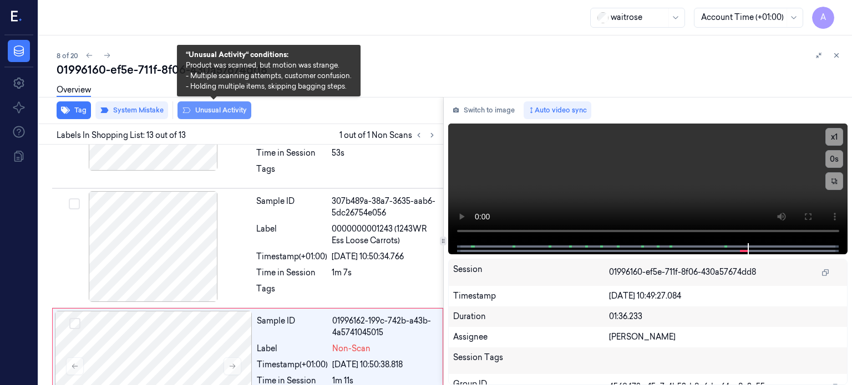
click at [210, 108] on button "Unusual Activity" at bounding box center [214, 110] width 74 height 18
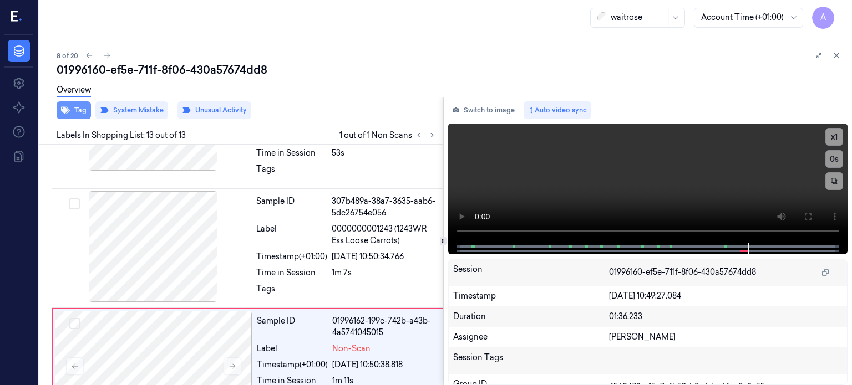
scroll to position [1326, 0]
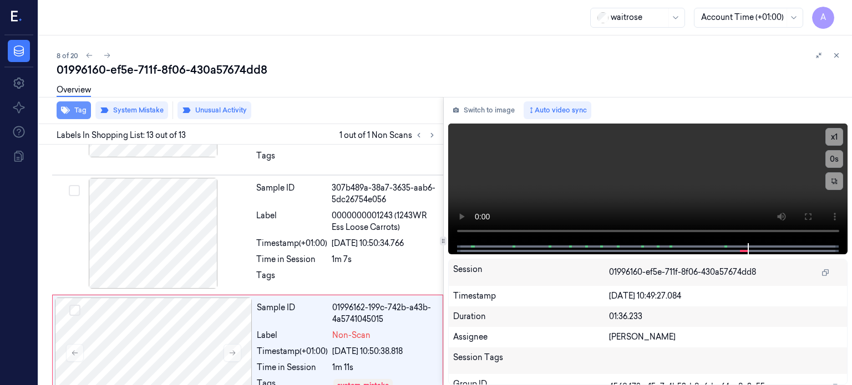
click at [74, 110] on button "Tag" at bounding box center [74, 110] width 34 height 18
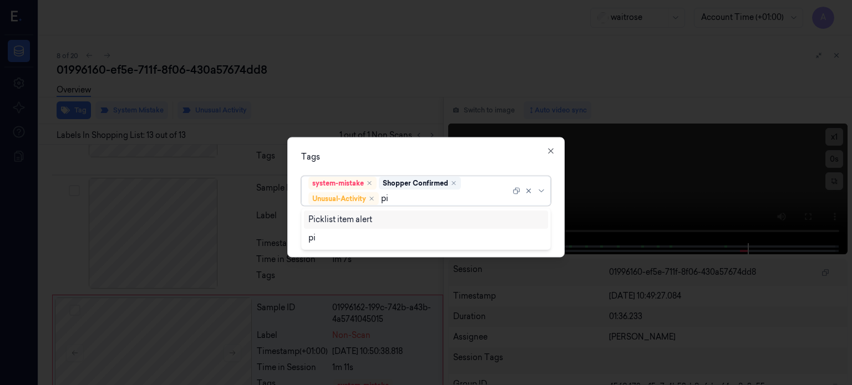
type input "pic"
click at [345, 222] on div "Picklist item alert" at bounding box center [340, 220] width 64 height 12
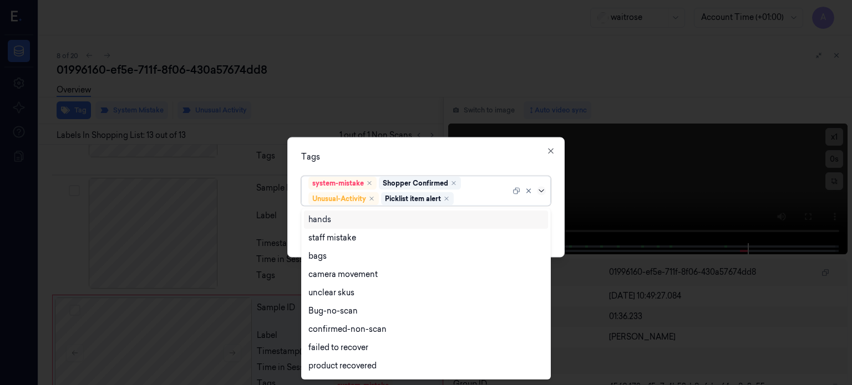
click at [541, 192] on icon at bounding box center [541, 190] width 9 height 9
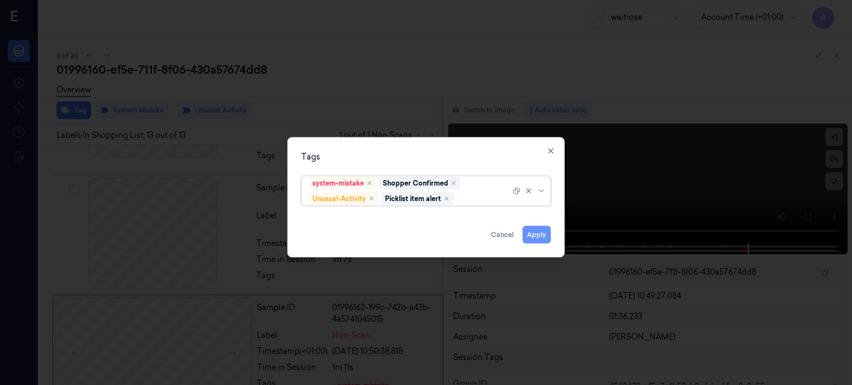
click at [530, 234] on button "Apply" at bounding box center [536, 235] width 28 height 18
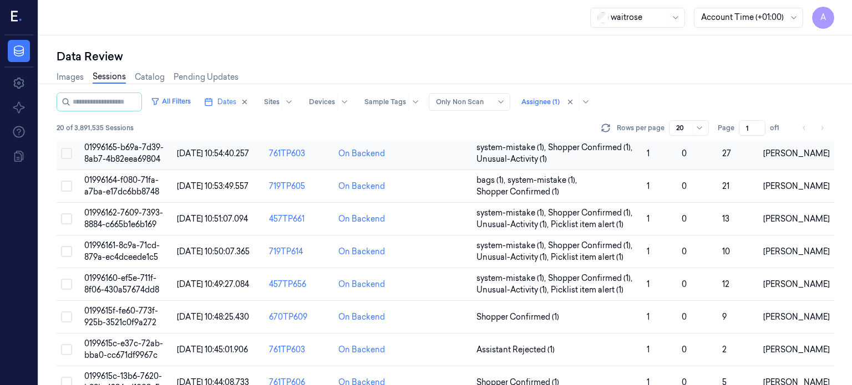
scroll to position [210, 0]
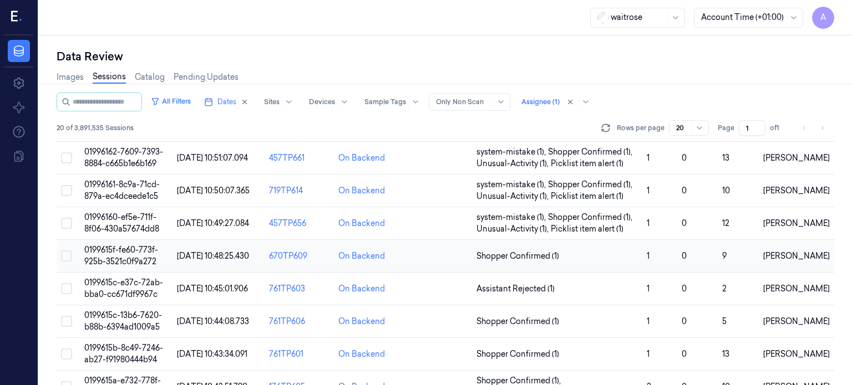
click at [124, 250] on span "0199615f-fe60-773f-925b-3521c0f9a272" at bounding box center [121, 256] width 74 height 22
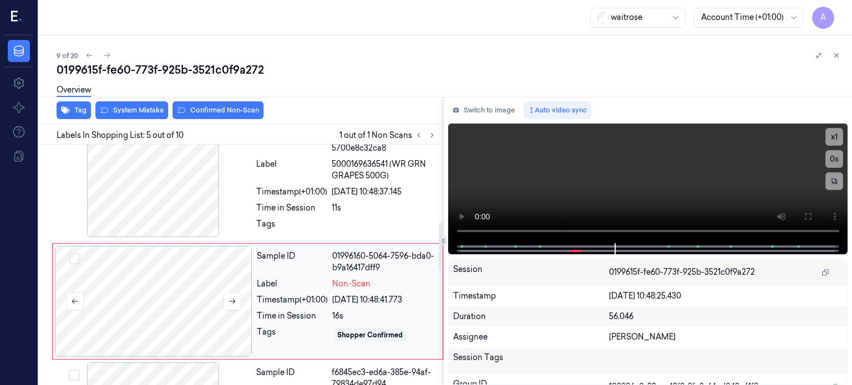
scroll to position [379, 0]
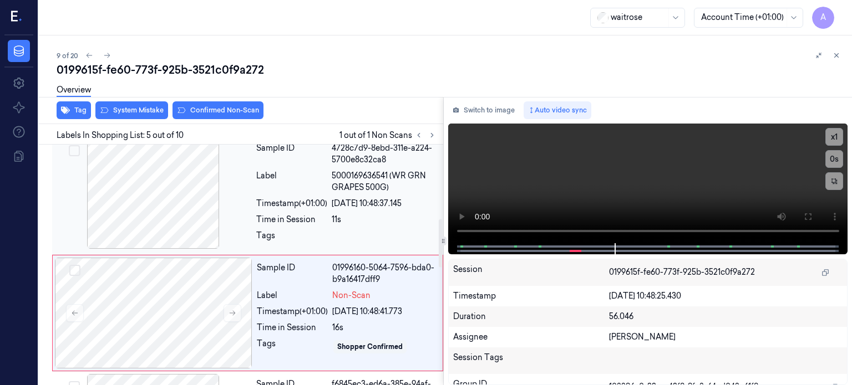
click at [165, 195] on div at bounding box center [152, 193] width 197 height 111
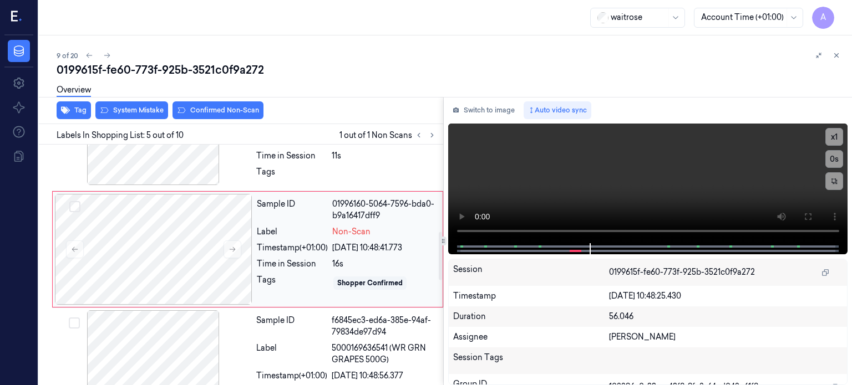
scroll to position [432, 0]
click at [225, 241] on button at bounding box center [232, 249] width 18 height 18
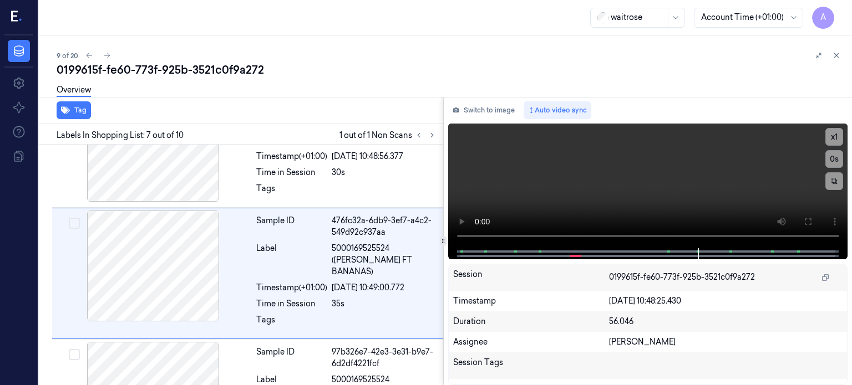
scroll to position [652, 0]
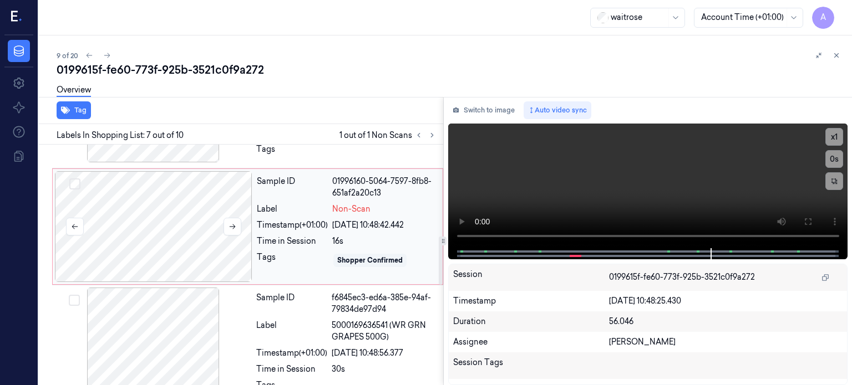
click at [207, 227] on div at bounding box center [153, 226] width 197 height 111
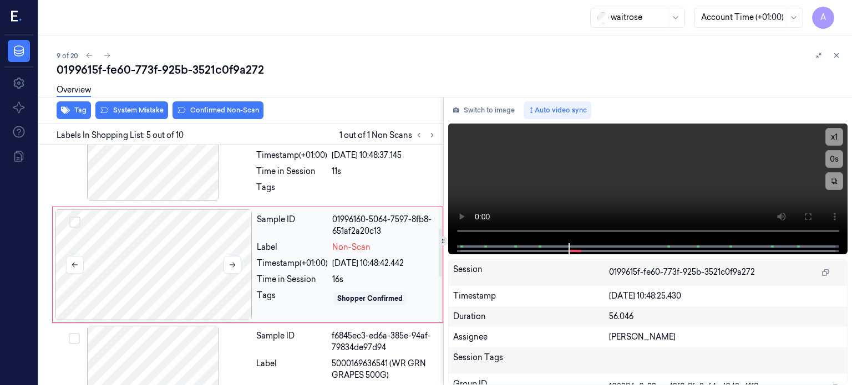
scroll to position [415, 0]
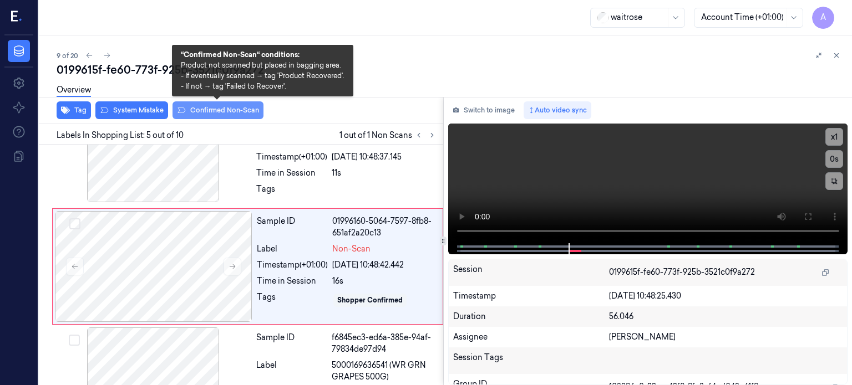
click at [217, 106] on button "Confirmed Non-Scan" at bounding box center [217, 110] width 91 height 18
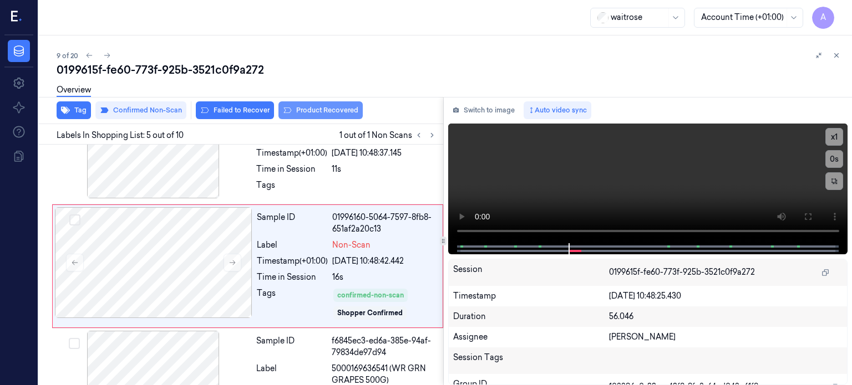
click at [318, 108] on button "Product Recovered" at bounding box center [320, 110] width 84 height 18
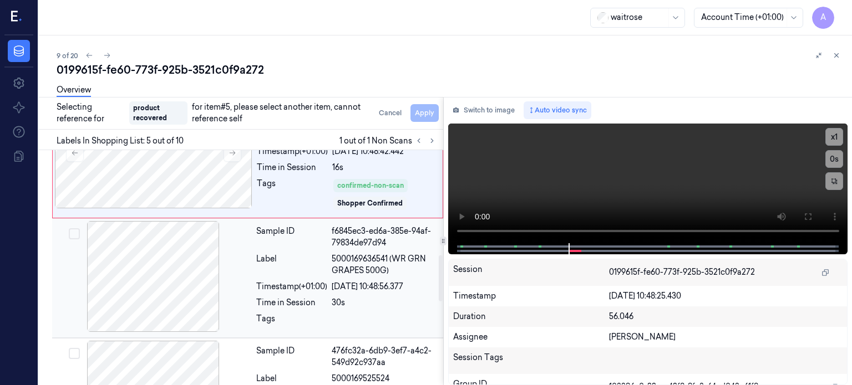
scroll to position [532, 0]
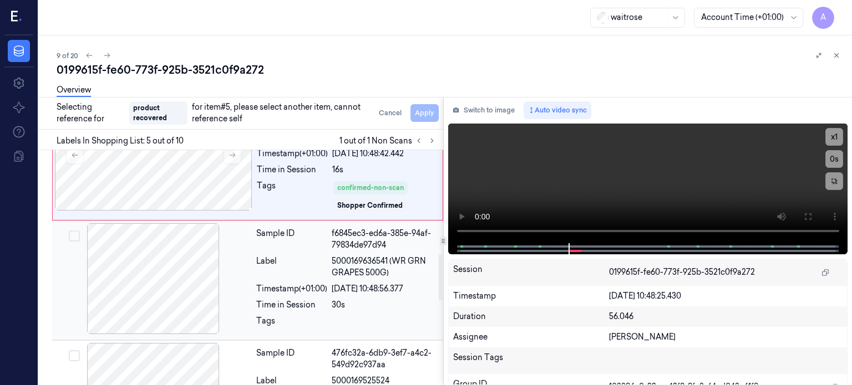
click at [288, 256] on div "Label" at bounding box center [291, 267] width 71 height 23
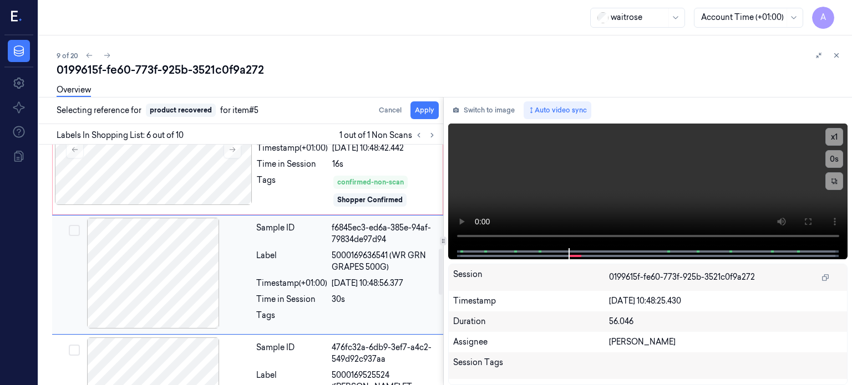
scroll to position [539, 0]
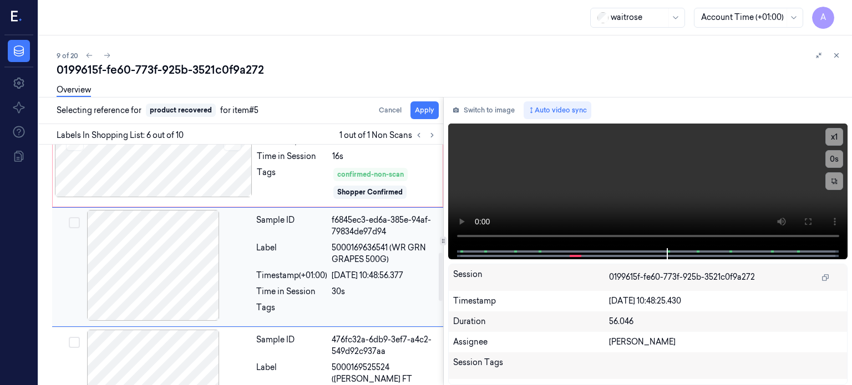
click at [72, 221] on button "Select row" at bounding box center [74, 222] width 11 height 11
click at [422, 109] on button "Apply" at bounding box center [424, 110] width 28 height 18
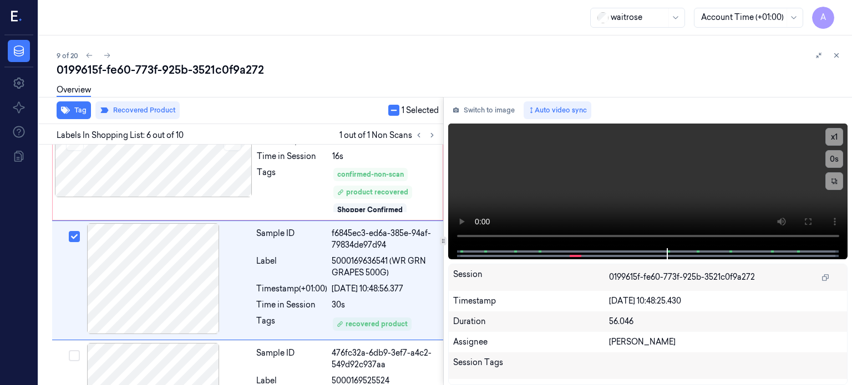
scroll to position [553, 0]
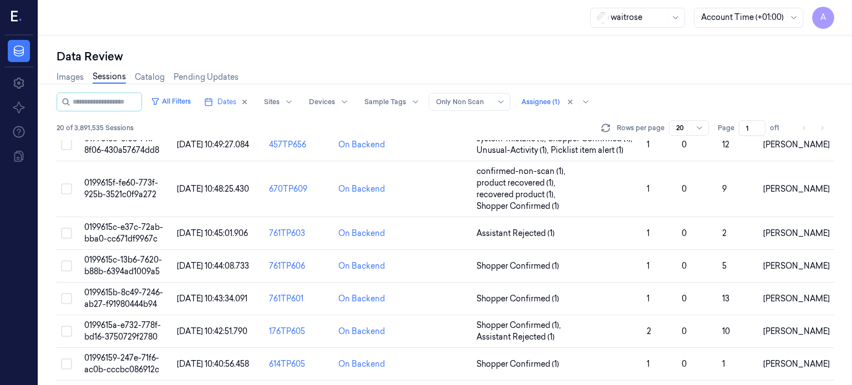
scroll to position [253, 0]
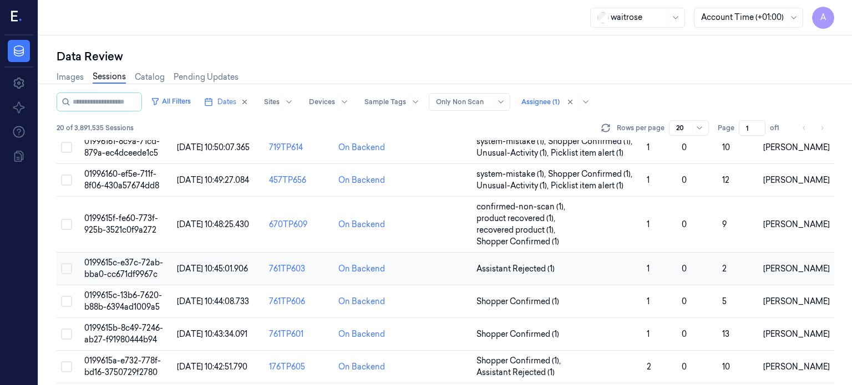
click at [124, 268] on span "0199615c-e37c-72ab-bba0-cc671df9967c" at bounding box center [123, 269] width 79 height 22
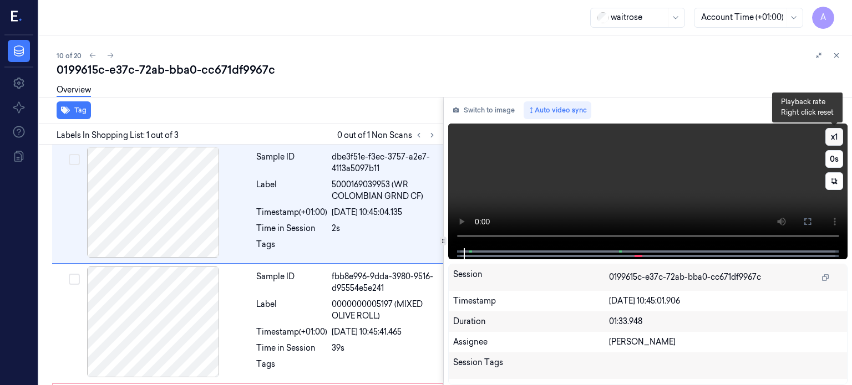
click at [838, 139] on button "x 1" at bounding box center [834, 137] width 18 height 18
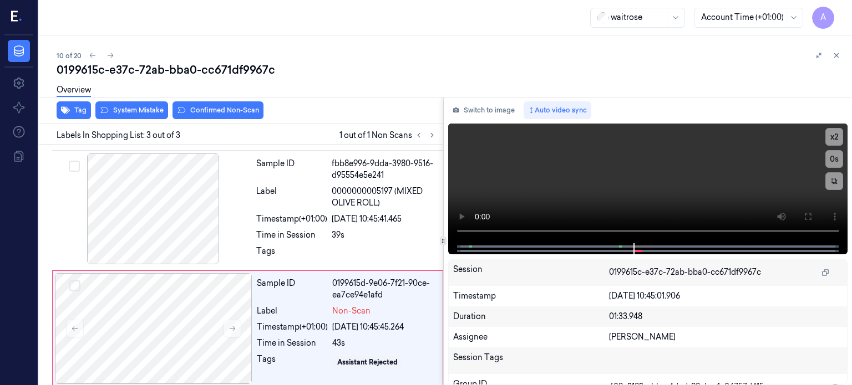
scroll to position [118, 0]
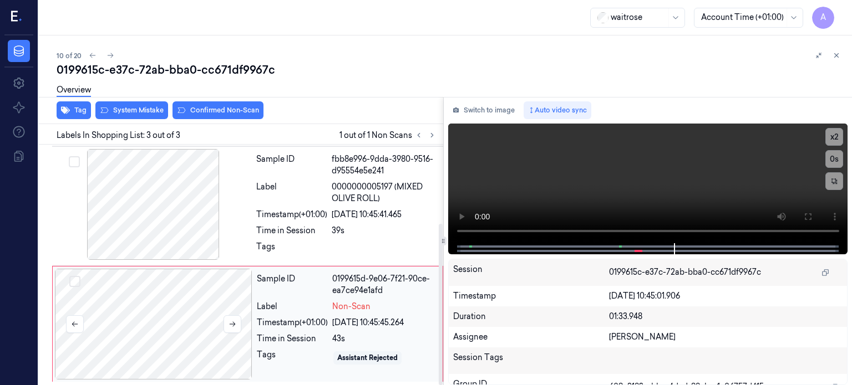
click at [206, 325] on div at bounding box center [153, 324] width 197 height 111
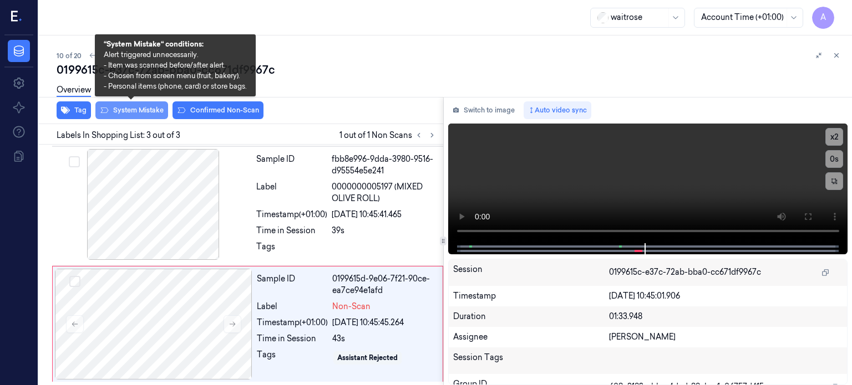
click at [144, 108] on button "System Mistake" at bounding box center [131, 110] width 73 height 18
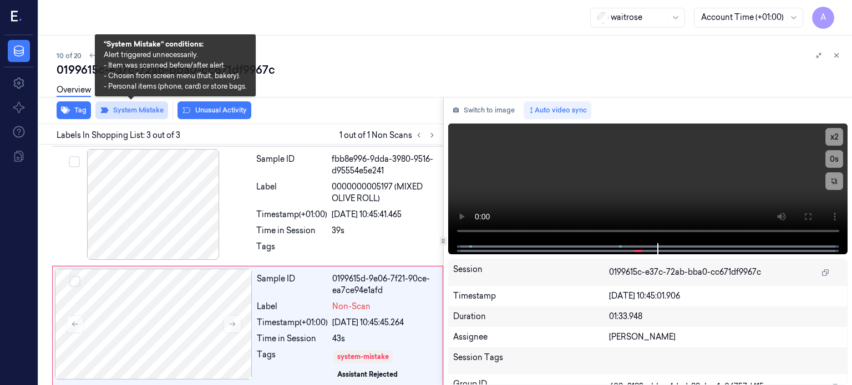
scroll to position [124, 0]
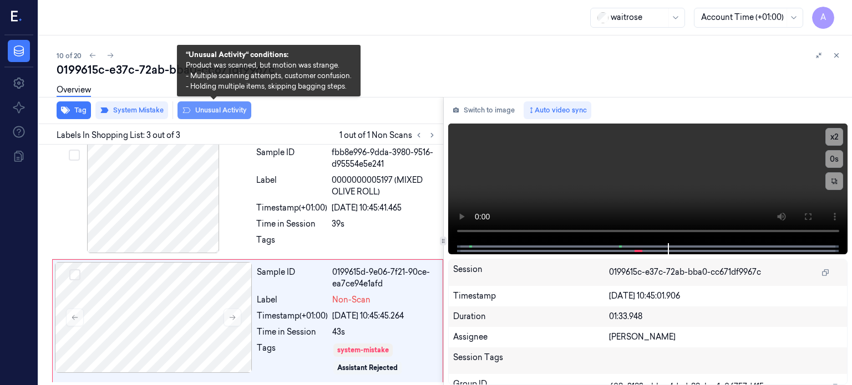
click at [208, 108] on button "Unusual Activity" at bounding box center [214, 110] width 74 height 18
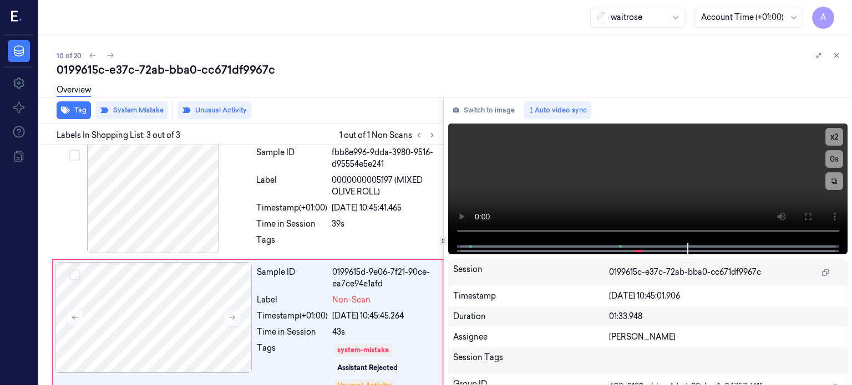
scroll to position [138, 0]
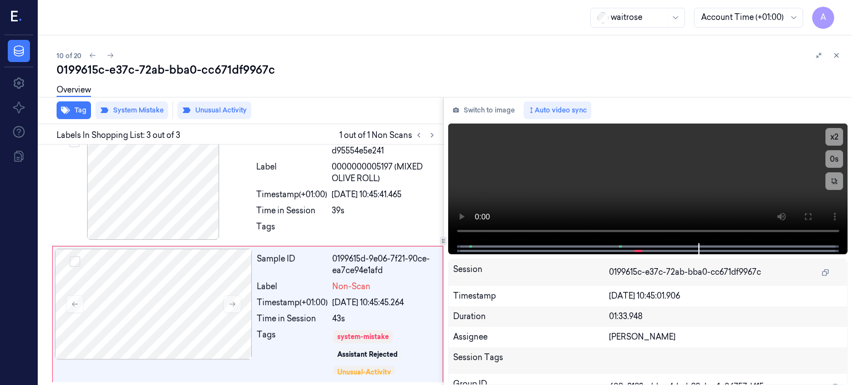
click at [75, 105] on div "Overview" at bounding box center [74, 92] width 34 height 28
click at [80, 113] on button "Tag" at bounding box center [74, 110] width 34 height 18
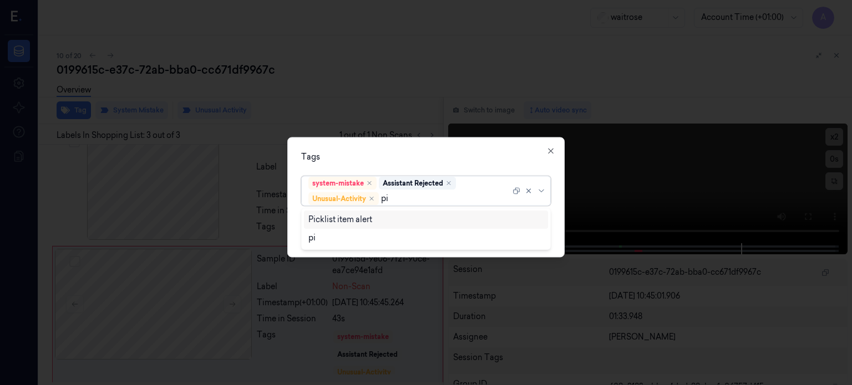
type input "pic"
click at [320, 218] on div "Picklist item alert" at bounding box center [340, 220] width 64 height 12
click at [538, 190] on icon at bounding box center [541, 190] width 9 height 9
click at [543, 237] on button "Apply" at bounding box center [536, 235] width 28 height 18
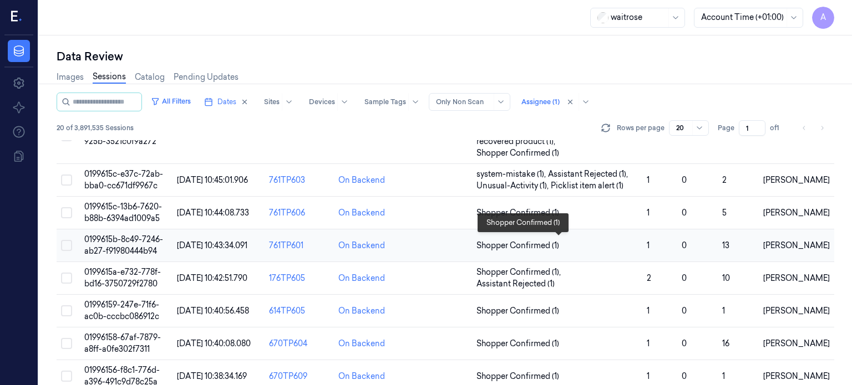
scroll to position [342, 0]
click at [116, 215] on span "0199615c-13b6-7620-b88b-6394ad1009a5" at bounding box center [123, 213] width 78 height 22
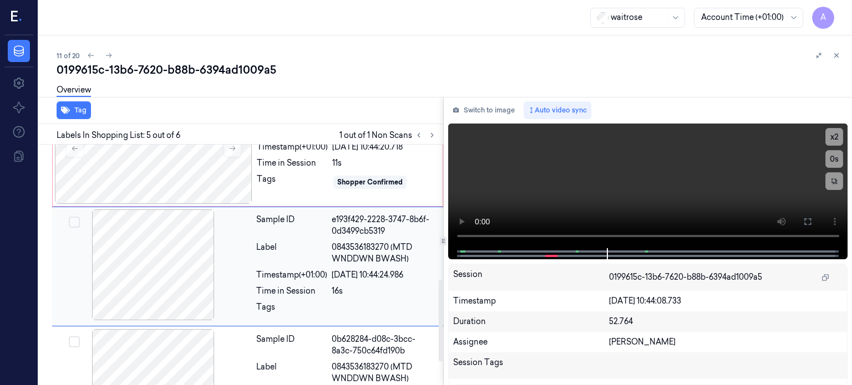
scroll to position [314, 0]
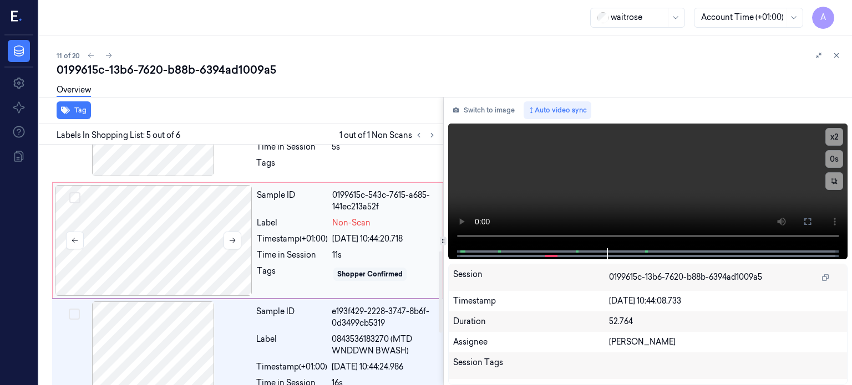
click at [203, 235] on div at bounding box center [153, 240] width 197 height 111
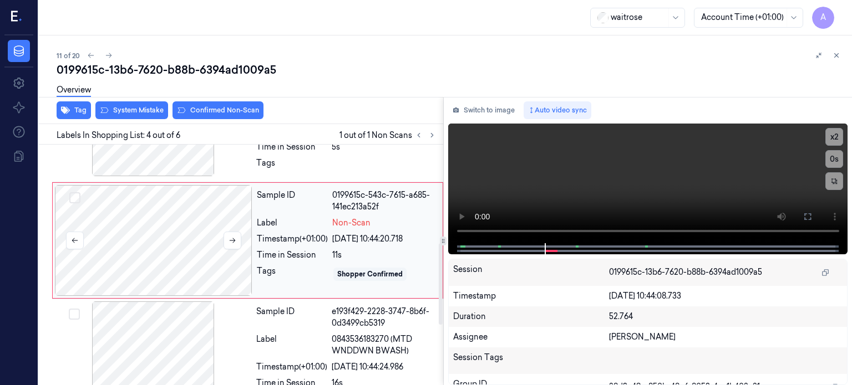
scroll to position [289, 0]
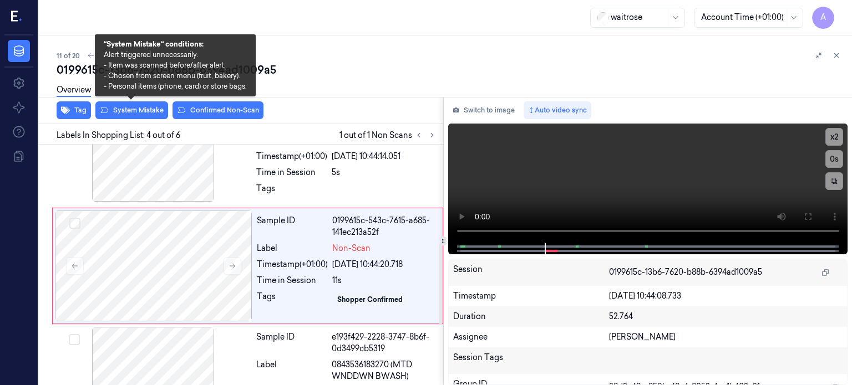
click at [140, 105] on div "Overview" at bounding box center [450, 92] width 786 height 28
click at [134, 108] on button "System Mistake" at bounding box center [131, 110] width 73 height 18
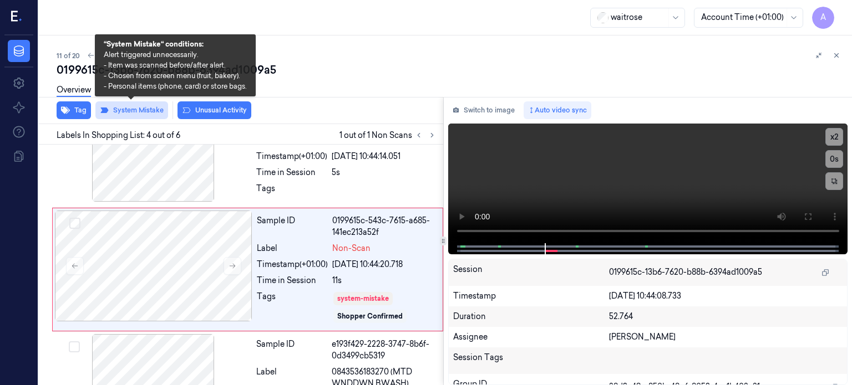
scroll to position [292, 0]
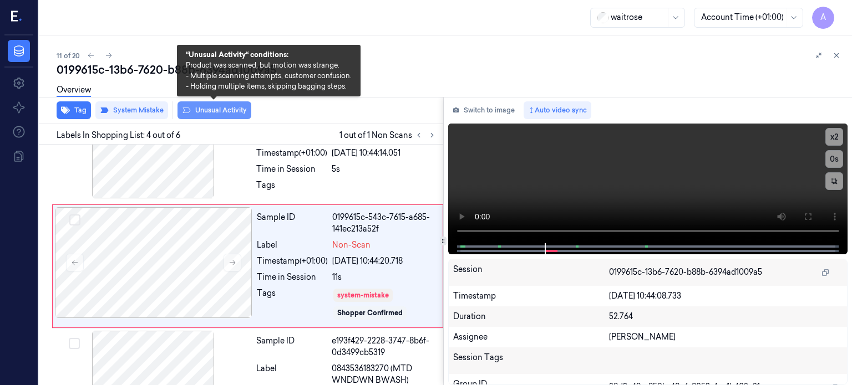
click at [215, 108] on button "Unusual Activity" at bounding box center [214, 110] width 74 height 18
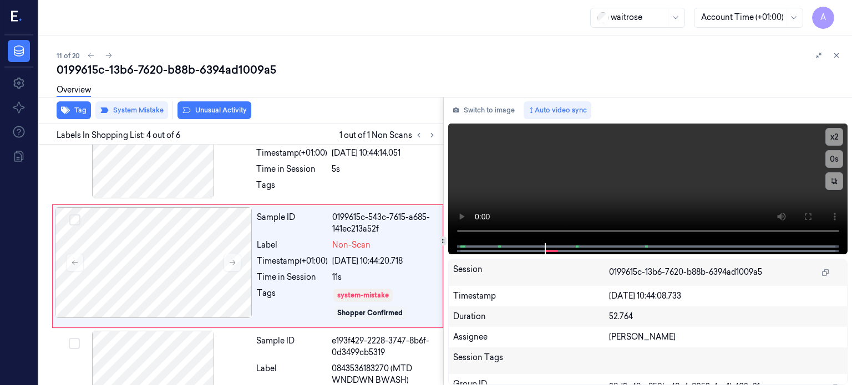
scroll to position [299, 0]
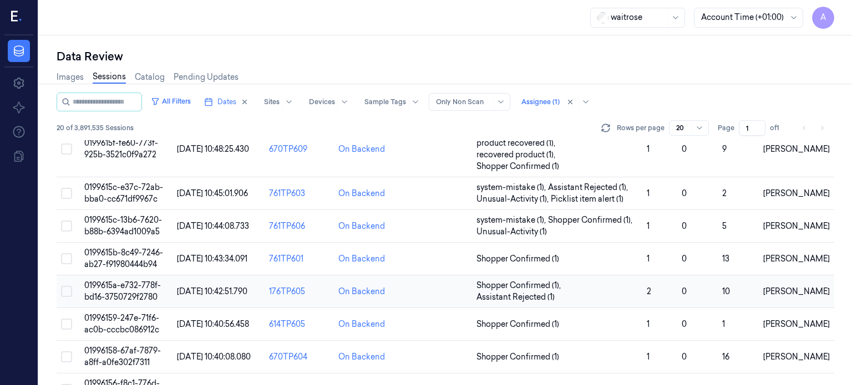
scroll to position [330, 0]
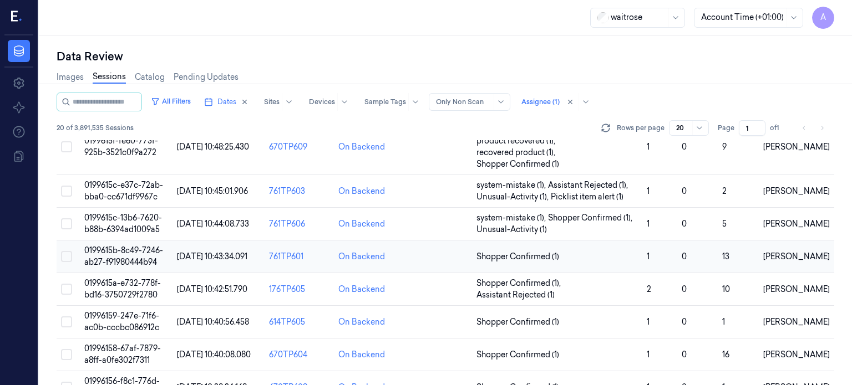
click at [113, 259] on span "0199615b-8c49-7246-ab27-f91980444b94" at bounding box center [123, 257] width 79 height 22
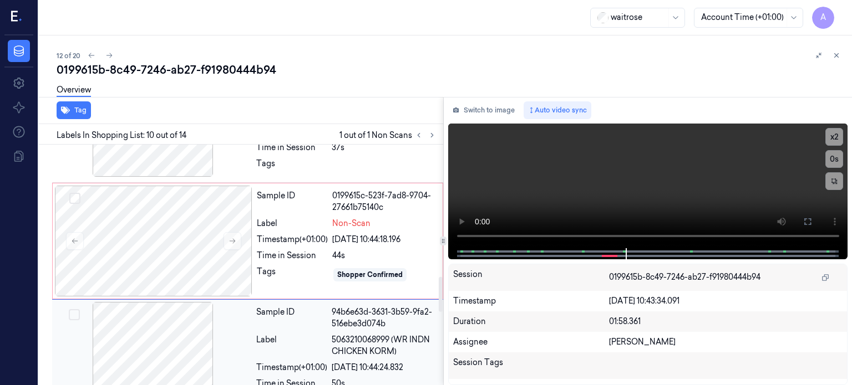
scroll to position [909, 0]
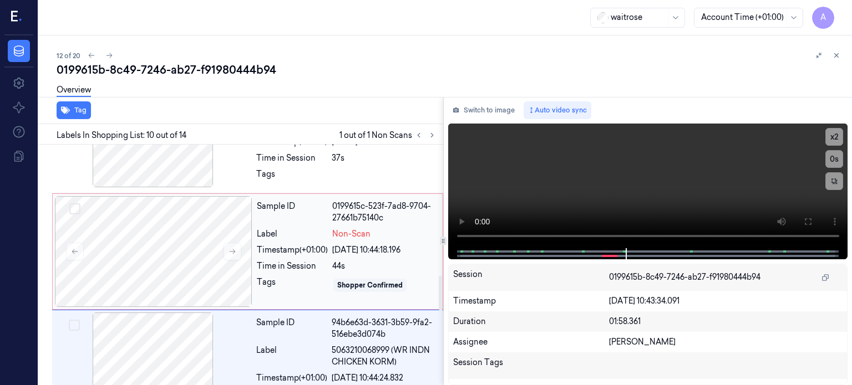
click at [302, 232] on div "Label" at bounding box center [292, 234] width 71 height 12
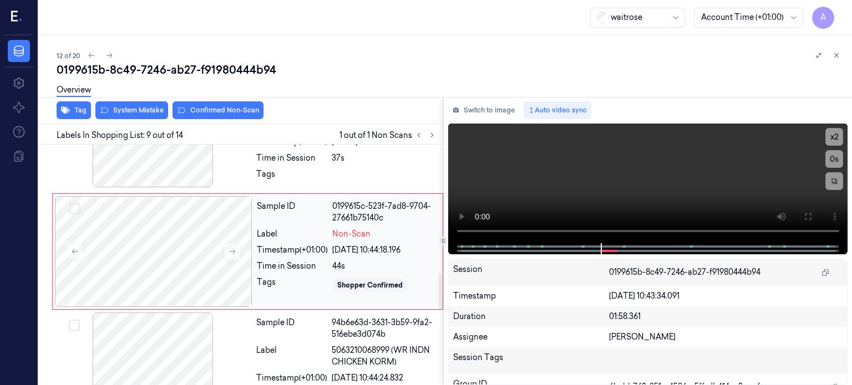
scroll to position [893, 0]
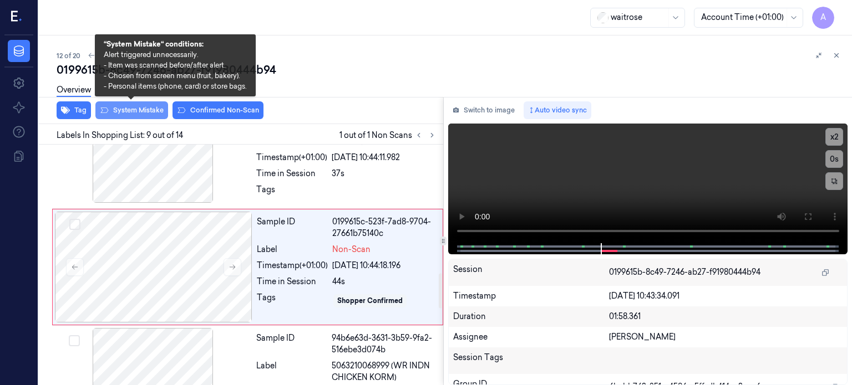
click at [120, 108] on button "System Mistake" at bounding box center [131, 110] width 73 height 18
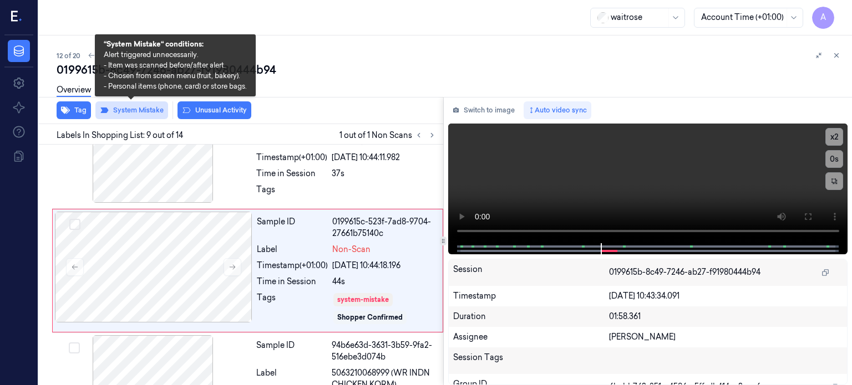
scroll to position [897, 0]
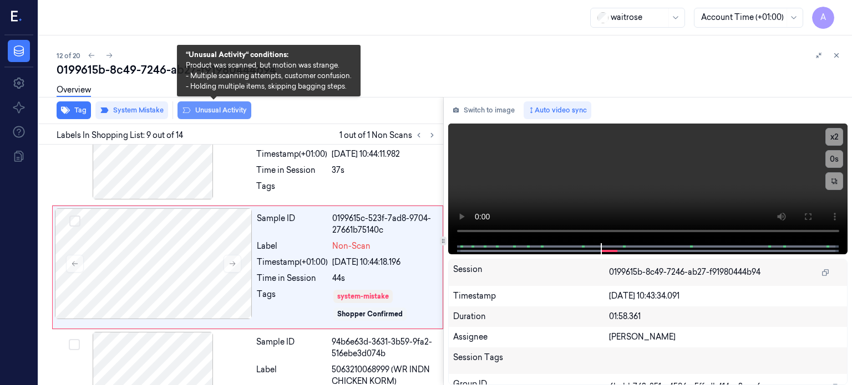
click at [221, 114] on button "Unusual Activity" at bounding box center [214, 110] width 74 height 18
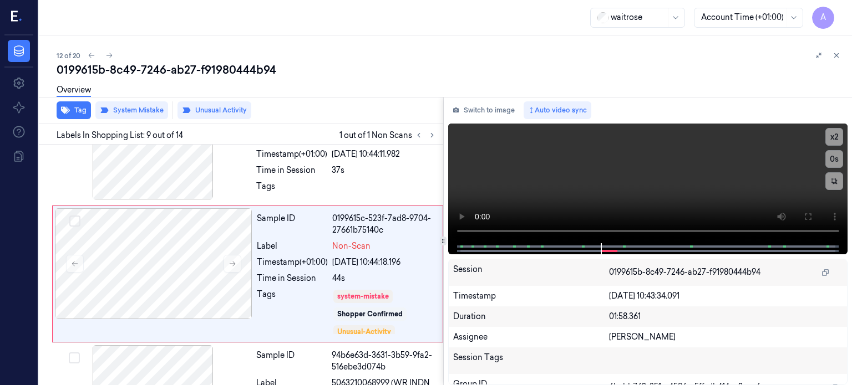
scroll to position [903, 0]
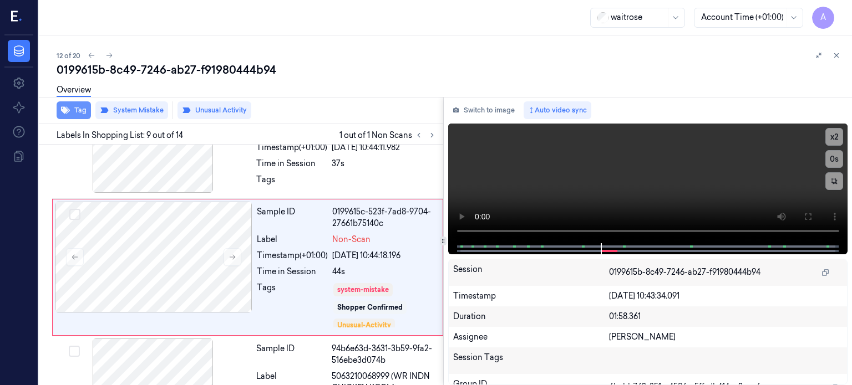
click at [78, 114] on button "Tag" at bounding box center [74, 110] width 34 height 18
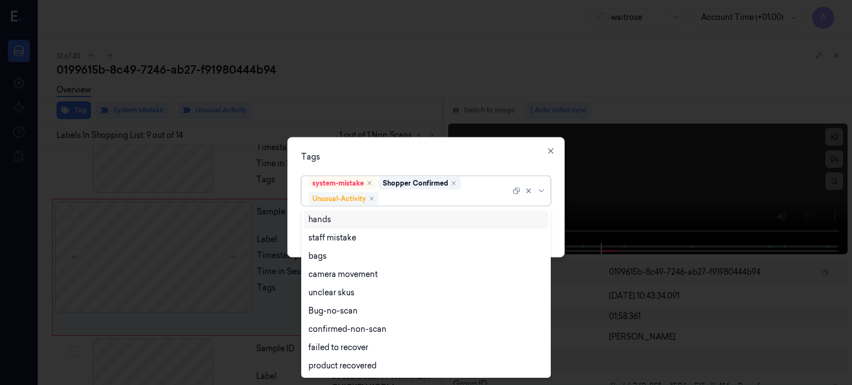
click at [378, 198] on div "Unusual-Activity" at bounding box center [343, 198] width 70 height 13
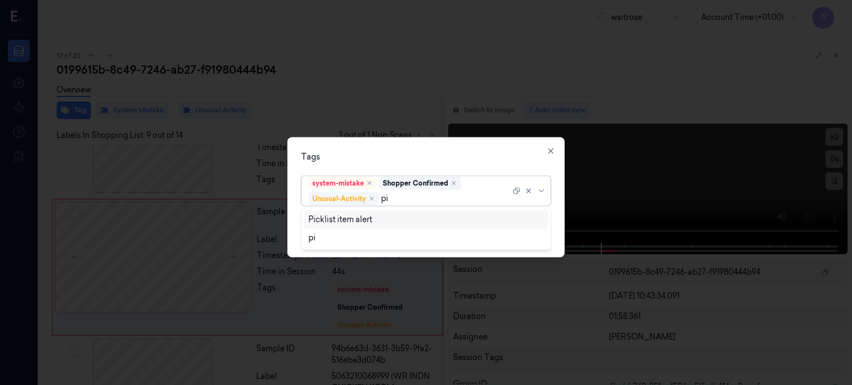
type input "pic"
click at [332, 219] on div "Picklist item alert" at bounding box center [340, 220] width 64 height 12
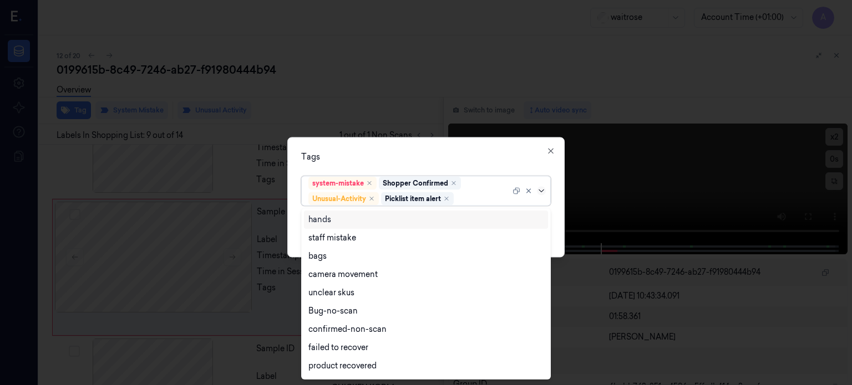
click at [543, 190] on icon at bounding box center [540, 190] width 5 height 3
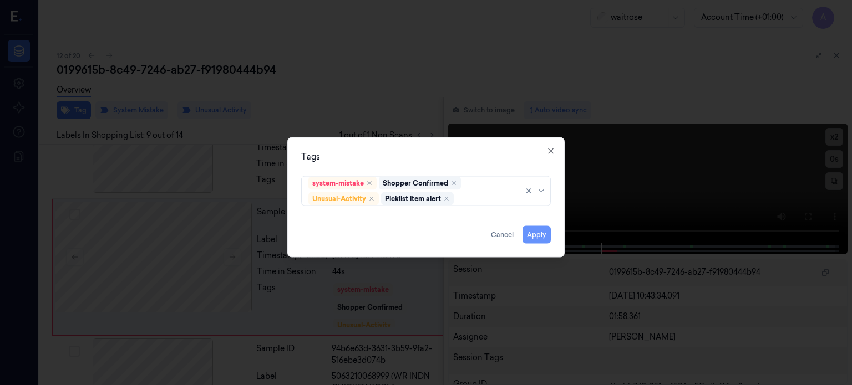
click at [534, 237] on button "Apply" at bounding box center [536, 235] width 28 height 18
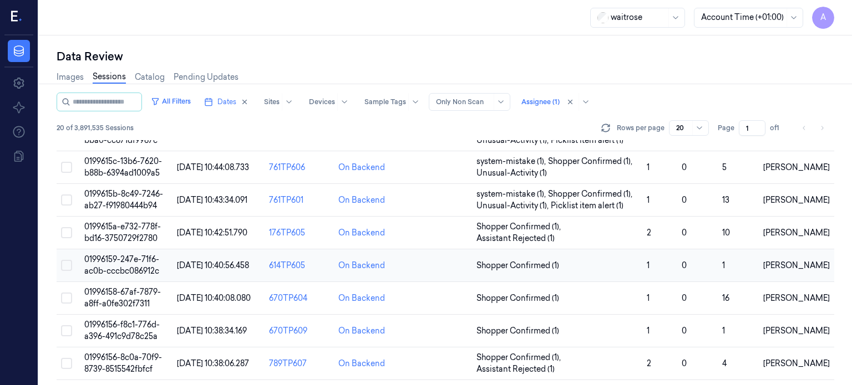
scroll to position [393, 0]
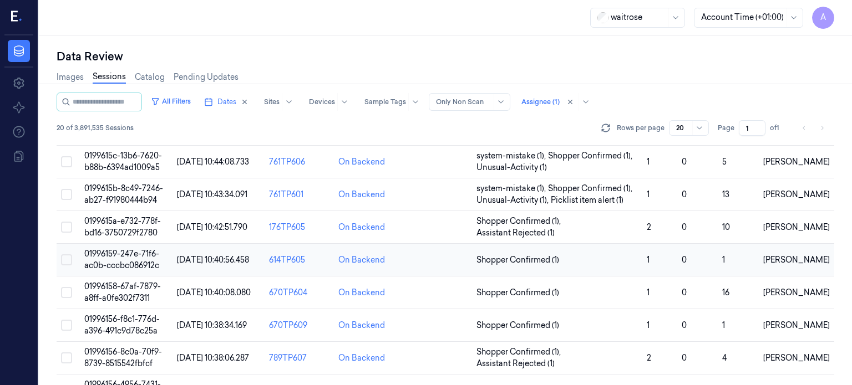
click at [134, 267] on span "01996159-247e-71f6-ac0b-cccbc086912c" at bounding box center [121, 260] width 75 height 22
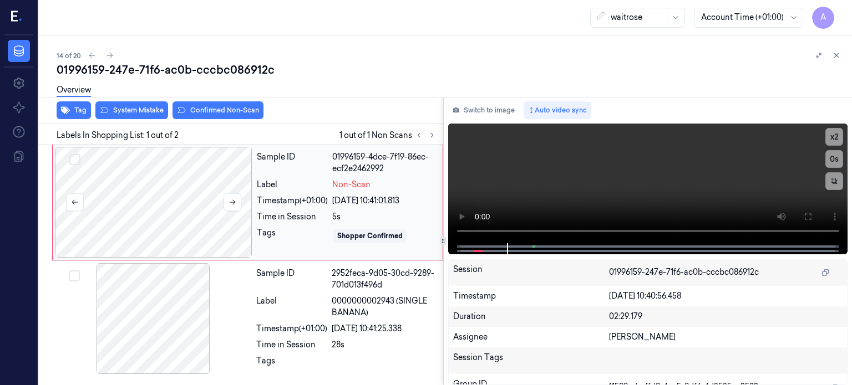
click at [176, 207] on div at bounding box center [153, 202] width 197 height 111
click at [213, 103] on div "Overview" at bounding box center [450, 92] width 786 height 28
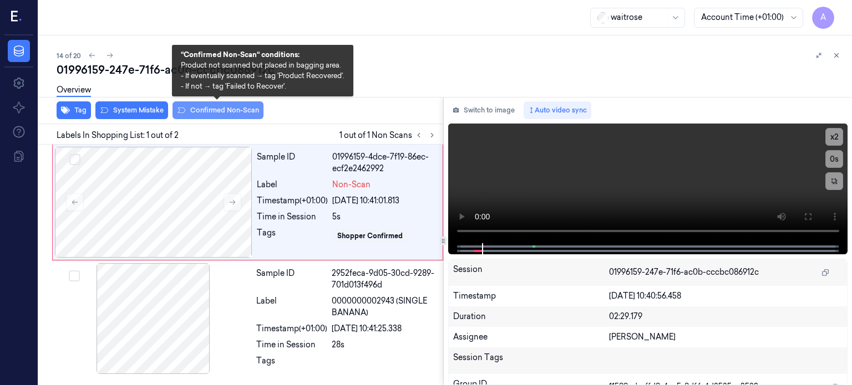
click at [215, 111] on button "Confirmed Non-Scan" at bounding box center [217, 110] width 91 height 18
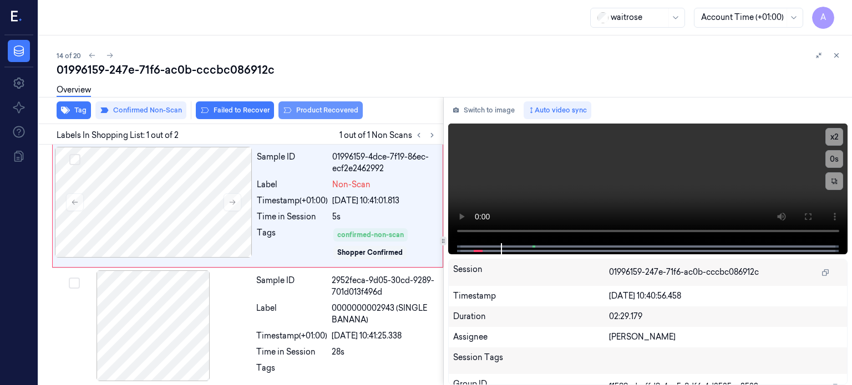
click at [319, 108] on button "Product Recovered" at bounding box center [320, 110] width 84 height 18
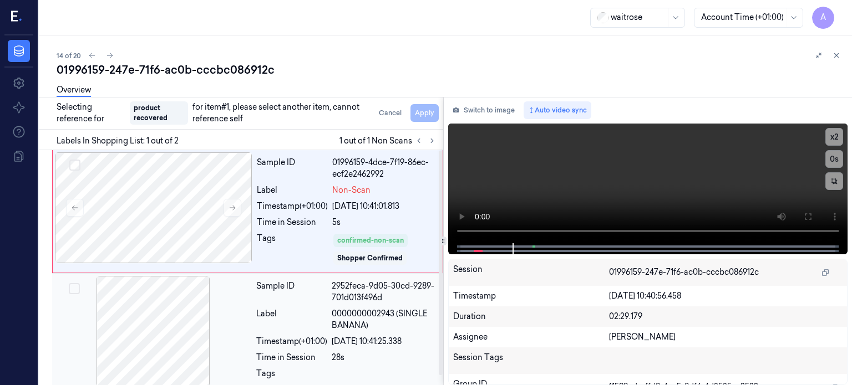
click at [243, 341] on div at bounding box center [152, 331] width 197 height 111
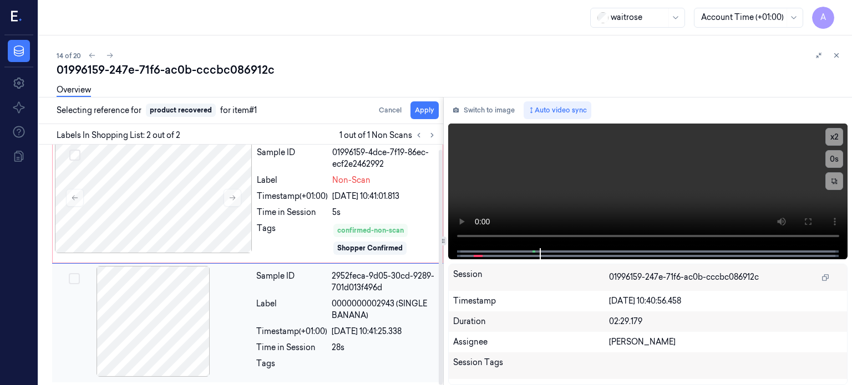
click at [73, 279] on button "Select row" at bounding box center [74, 278] width 11 height 11
click at [422, 108] on button "Apply" at bounding box center [424, 110] width 28 height 18
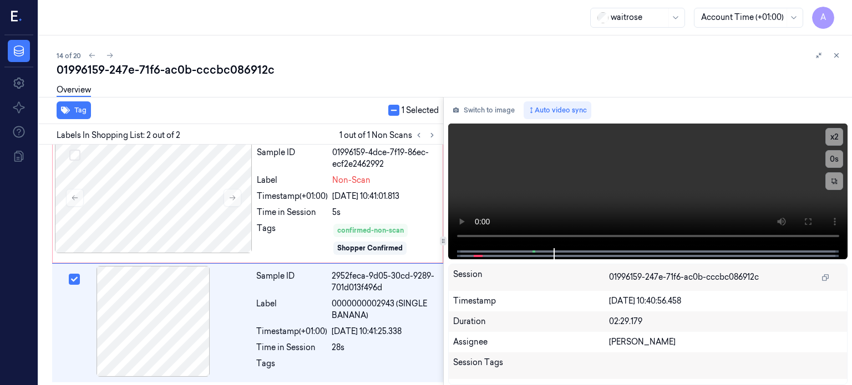
scroll to position [18, 0]
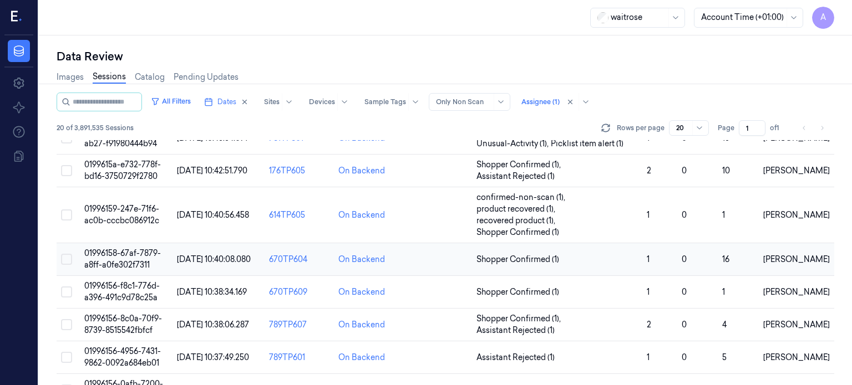
scroll to position [509, 0]
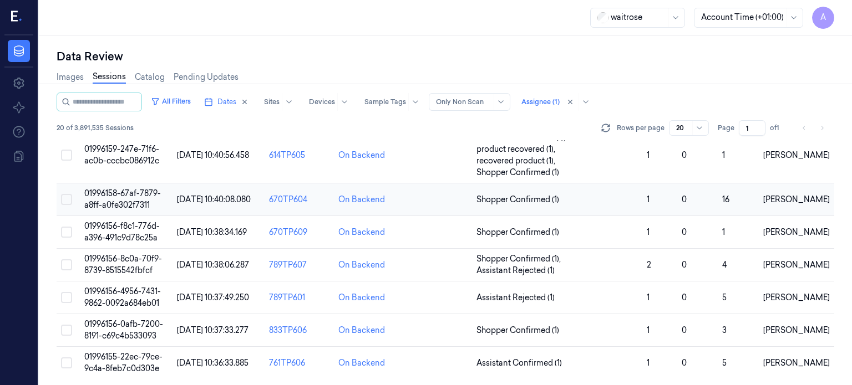
click at [121, 191] on span "01996158-67af-7879-a8ff-a0fe302f7311" at bounding box center [122, 200] width 77 height 22
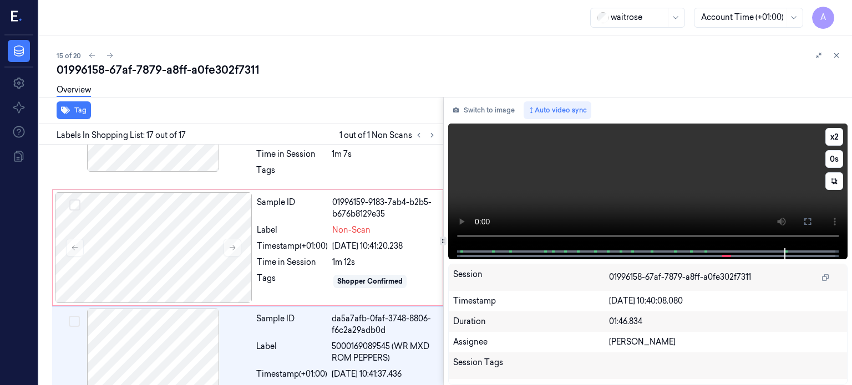
scroll to position [1803, 0]
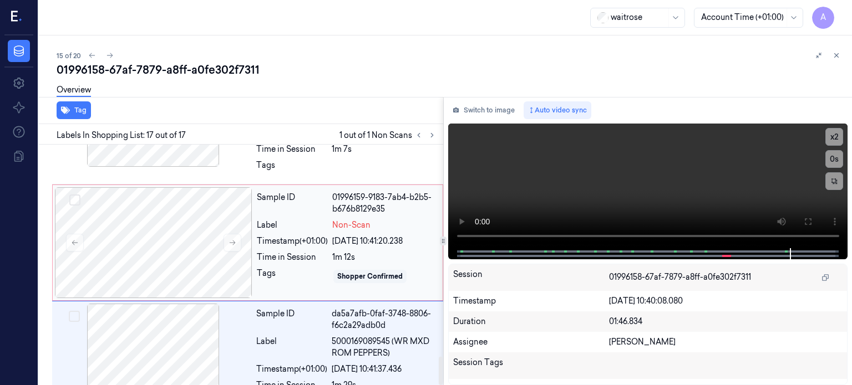
click at [259, 236] on div "Timestamp (+01:00)" at bounding box center [292, 242] width 71 height 12
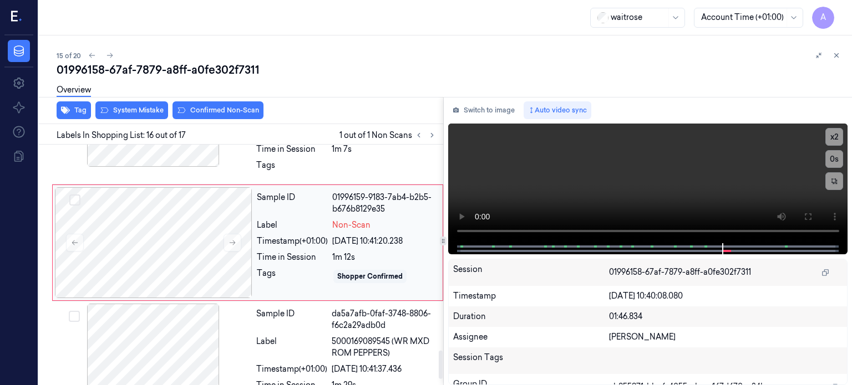
scroll to position [1742, 0]
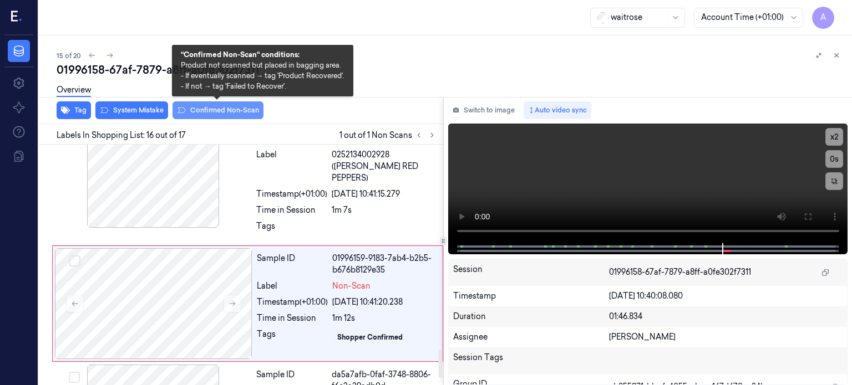
click at [231, 111] on button "Confirmed Non-Scan" at bounding box center [217, 110] width 91 height 18
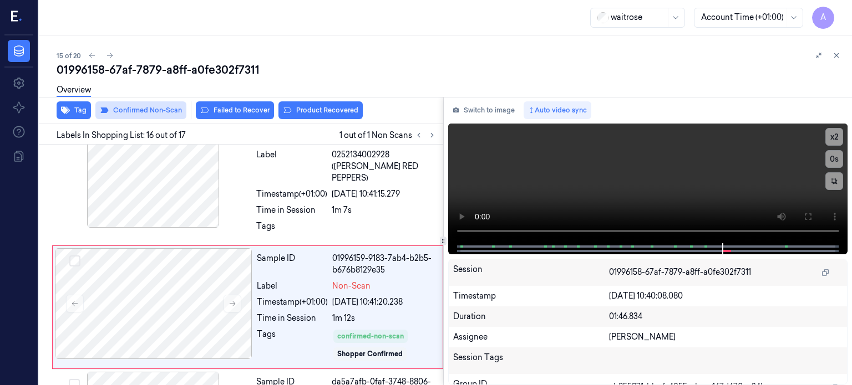
scroll to position [1745, 0]
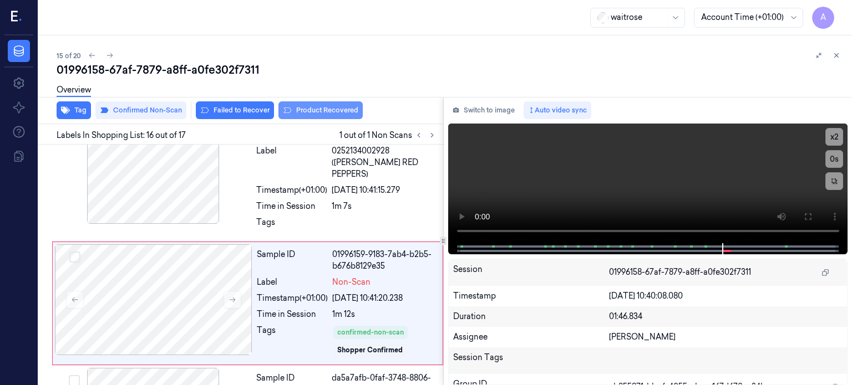
click at [315, 111] on button "Product Recovered" at bounding box center [320, 110] width 84 height 18
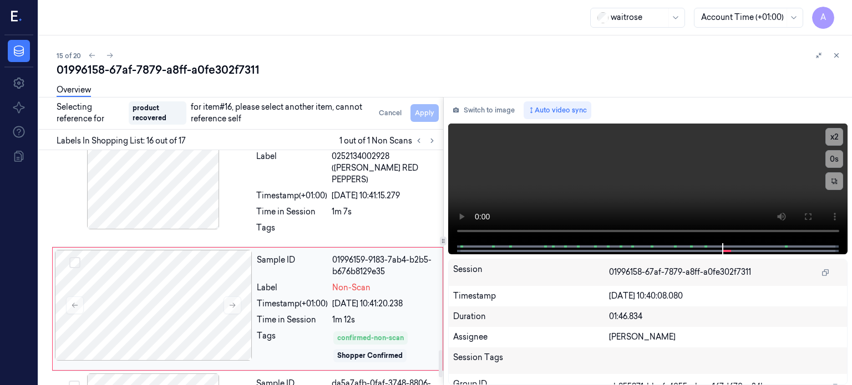
scroll to position [1815, 0]
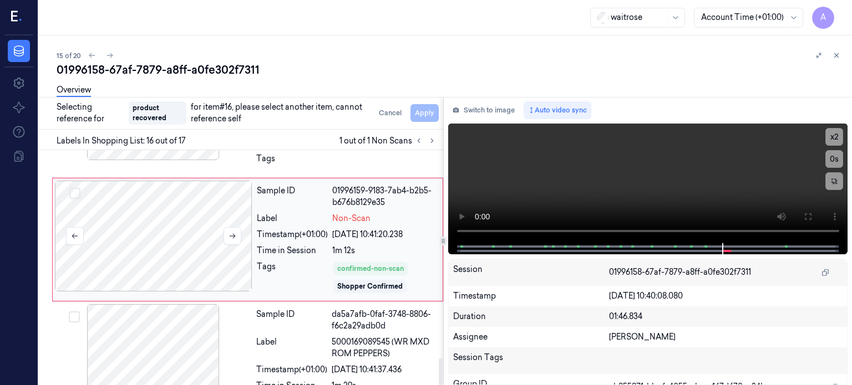
click at [169, 209] on div at bounding box center [153, 236] width 197 height 111
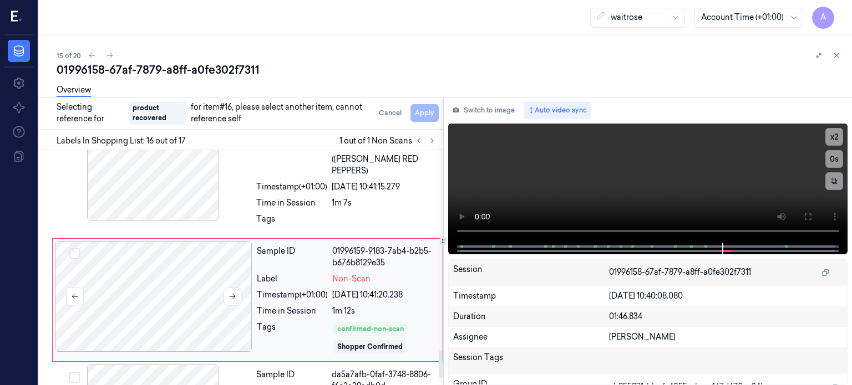
scroll to position [1748, 0]
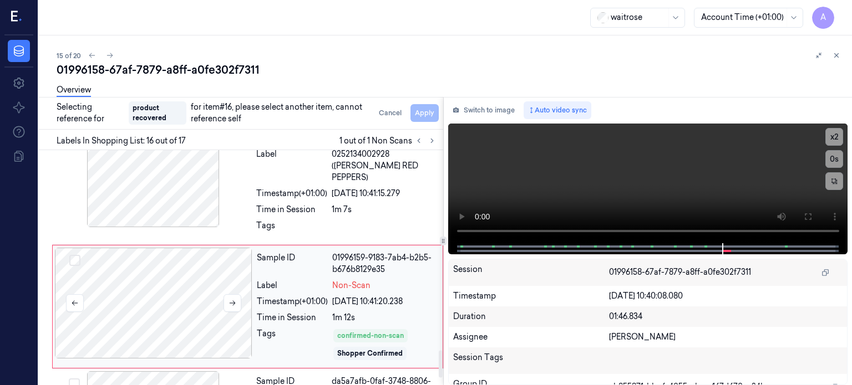
click at [153, 271] on div at bounding box center [153, 303] width 197 height 111
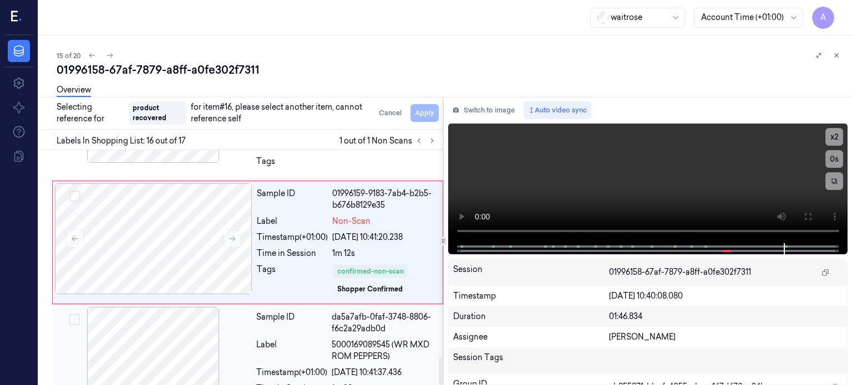
scroll to position [1810, 0]
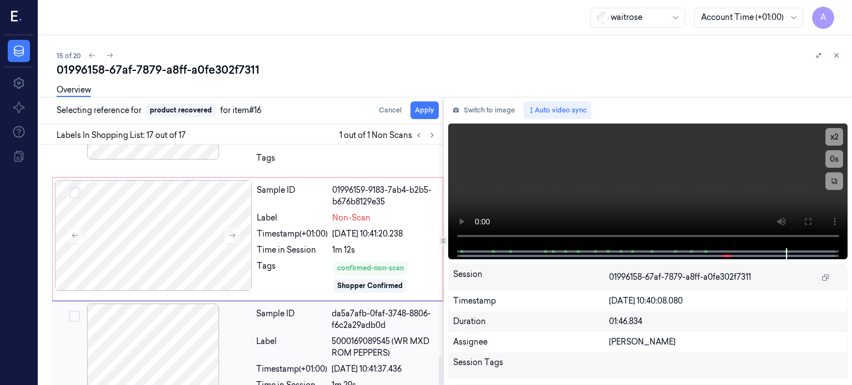
click at [304, 336] on div "Label" at bounding box center [291, 347] width 71 height 23
click at [73, 311] on button "Select row" at bounding box center [74, 316] width 11 height 11
click at [424, 109] on button "Apply" at bounding box center [424, 110] width 28 height 18
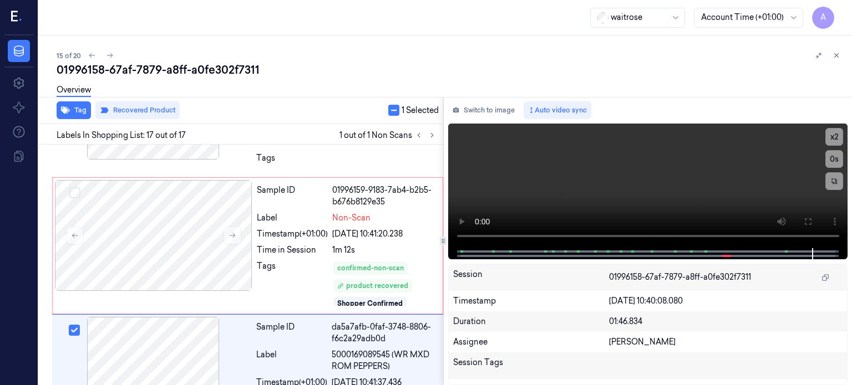
scroll to position [1823, 0]
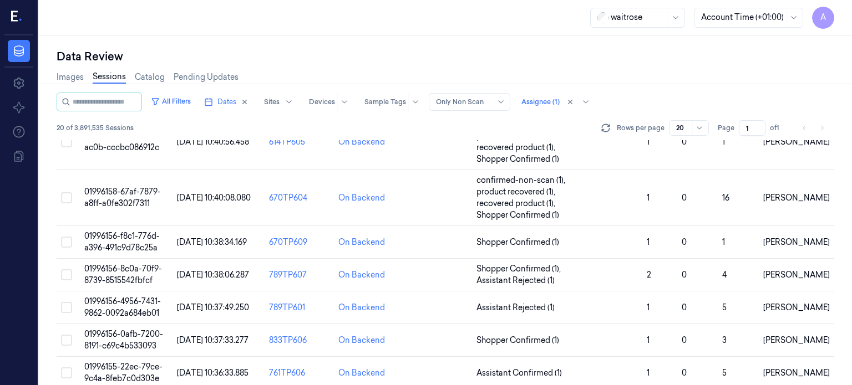
scroll to position [532, 0]
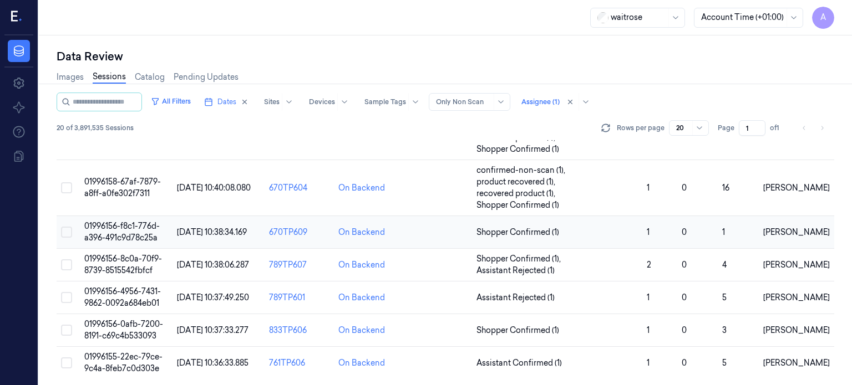
click at [105, 226] on span "01996156-f8c1-776d-a396-491c9d78c25a" at bounding box center [121, 232] width 75 height 22
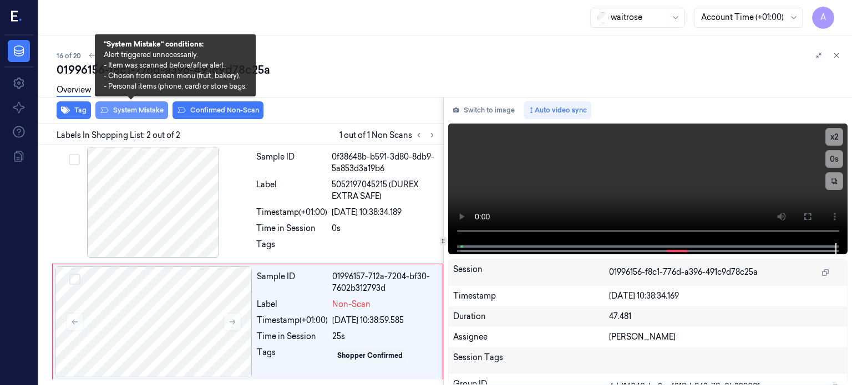
click at [138, 111] on button "System Mistake" at bounding box center [131, 110] width 73 height 18
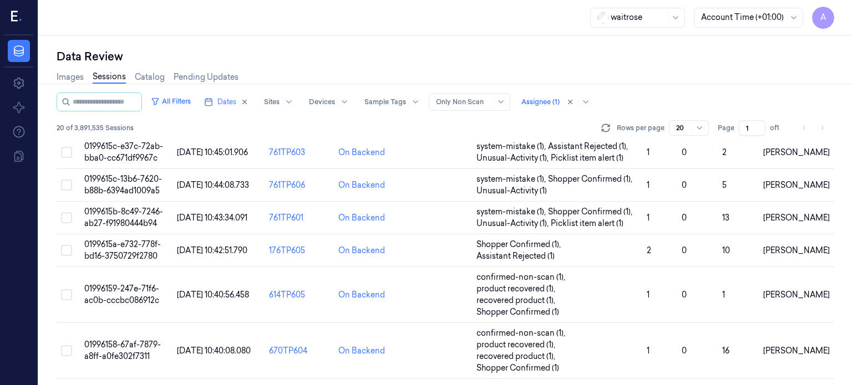
scroll to position [532, 0]
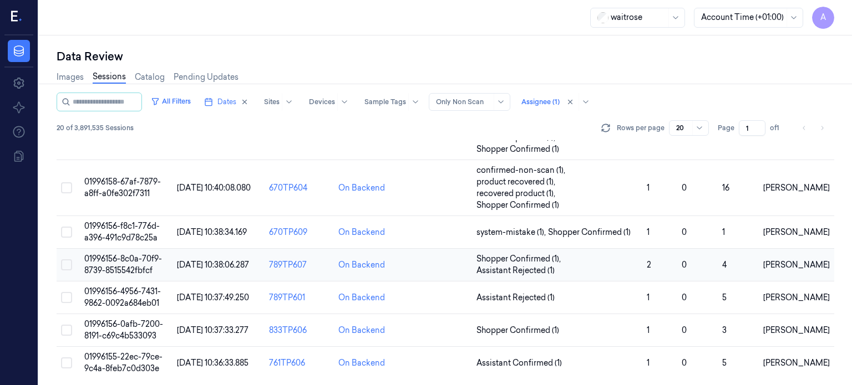
click at [114, 266] on span "01996156-8c0a-70f9-8739-8515542fbfcf" at bounding box center [123, 265] width 78 height 22
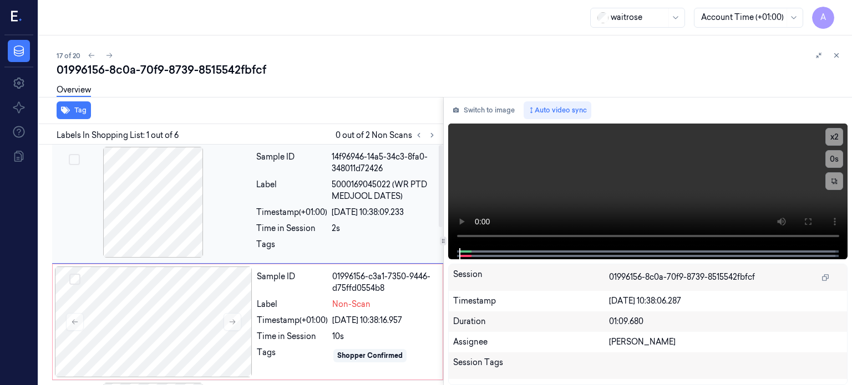
click at [192, 201] on div at bounding box center [152, 202] width 197 height 111
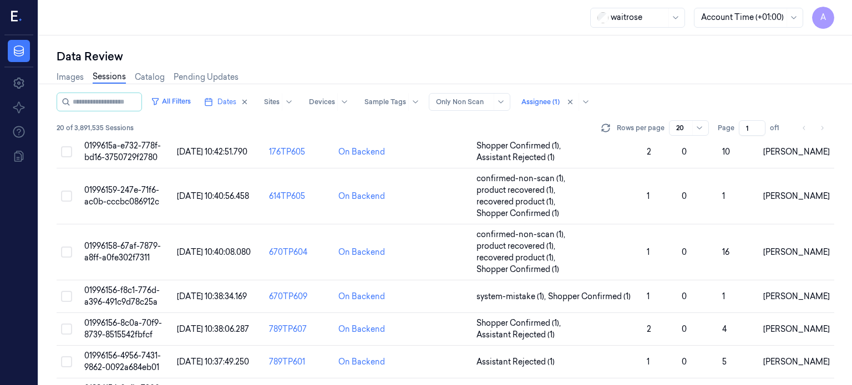
scroll to position [532, 0]
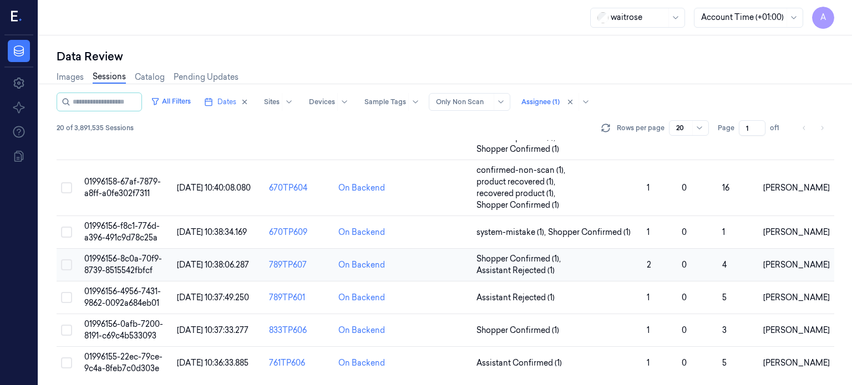
click at [130, 264] on span "01996156-8c0a-70f9-8739-8515542fbfcf" at bounding box center [123, 265] width 78 height 22
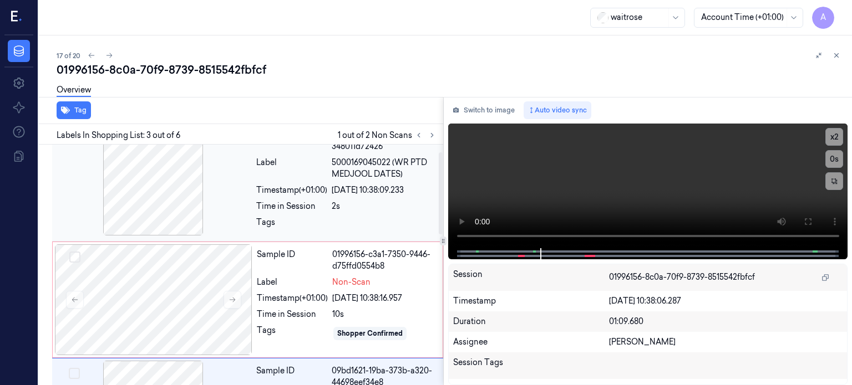
scroll to position [21, 0]
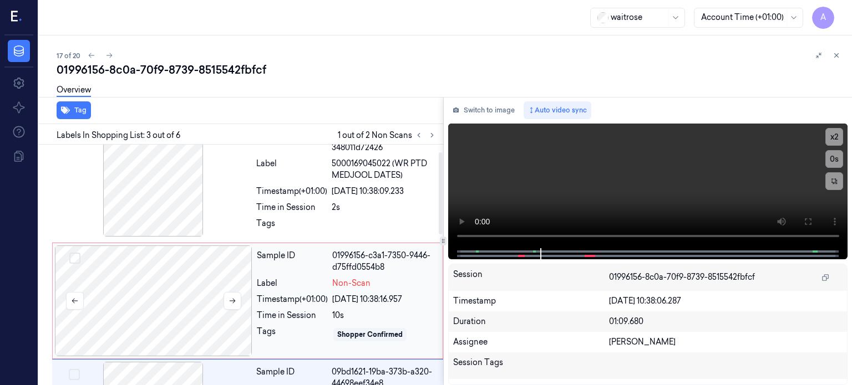
click at [156, 297] on div at bounding box center [153, 301] width 197 height 111
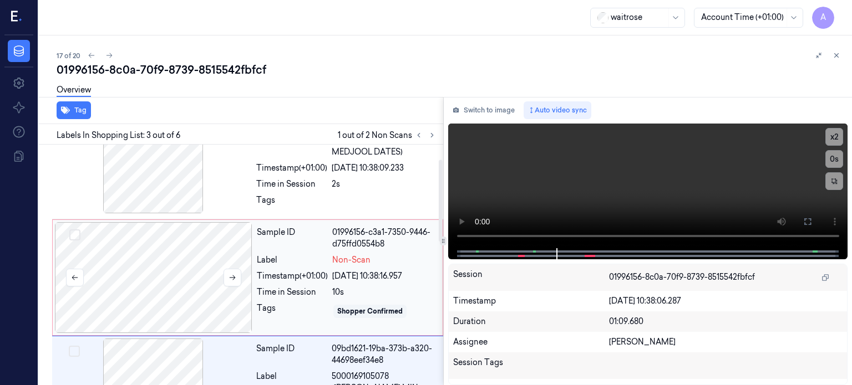
scroll to position [43, 0]
click at [148, 279] on div at bounding box center [153, 278] width 197 height 111
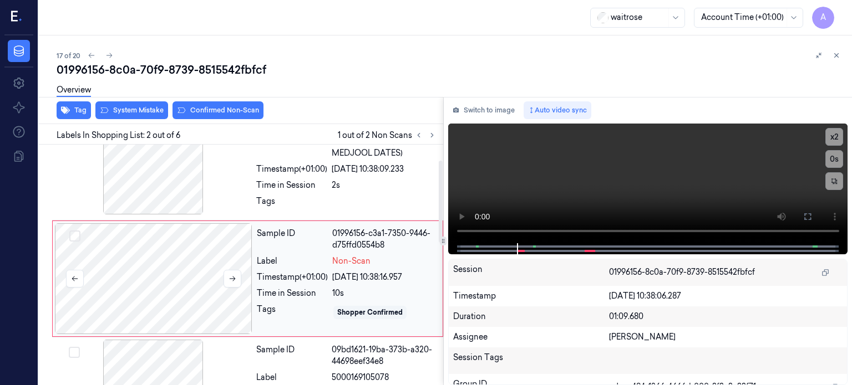
scroll to position [57, 0]
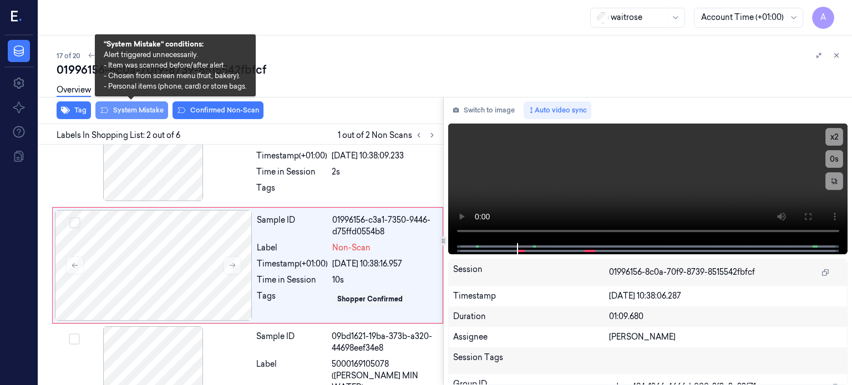
click at [138, 110] on button "System Mistake" at bounding box center [131, 110] width 73 height 18
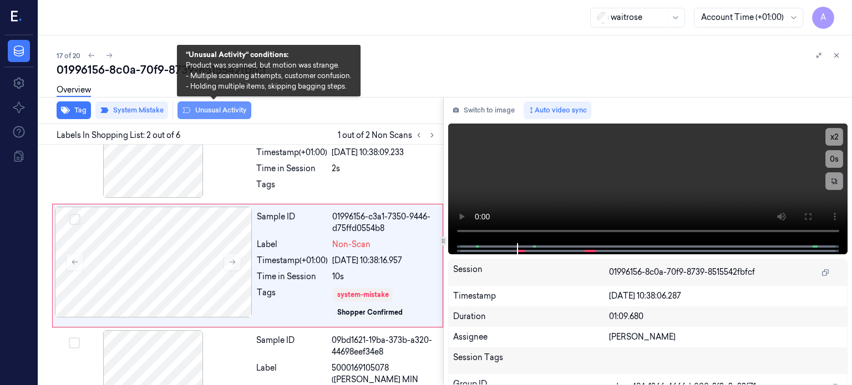
click at [213, 112] on button "Unusual Activity" at bounding box center [214, 110] width 74 height 18
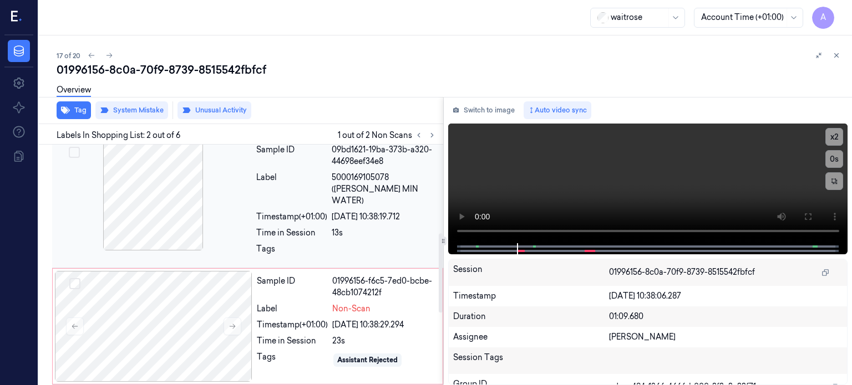
scroll to position [268, 0]
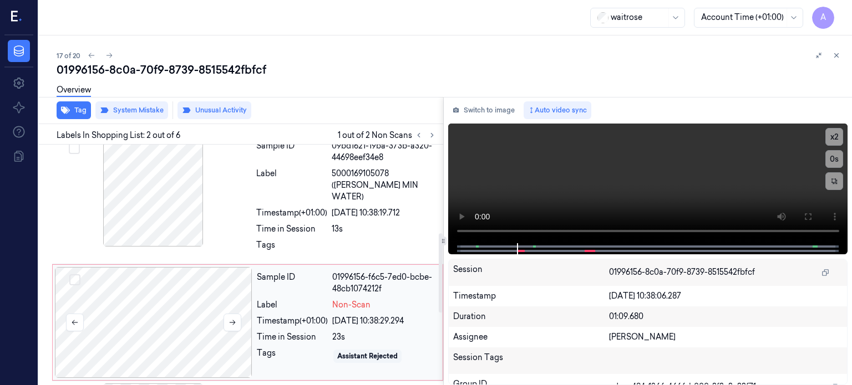
click at [139, 300] on div at bounding box center [153, 322] width 197 height 111
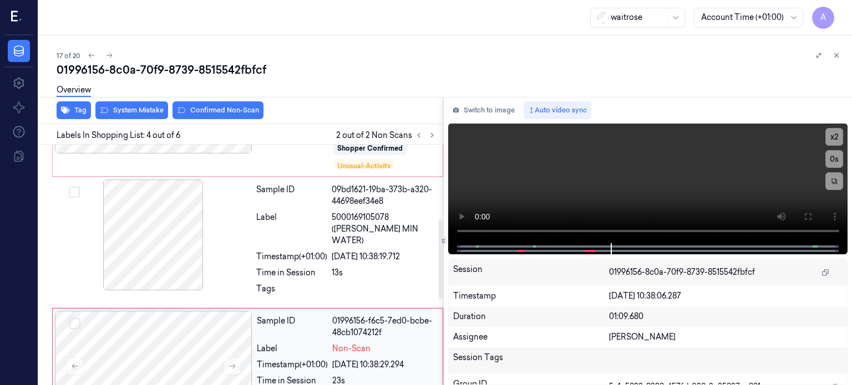
scroll to position [222, 0]
click at [211, 331] on div at bounding box center [153, 368] width 197 height 111
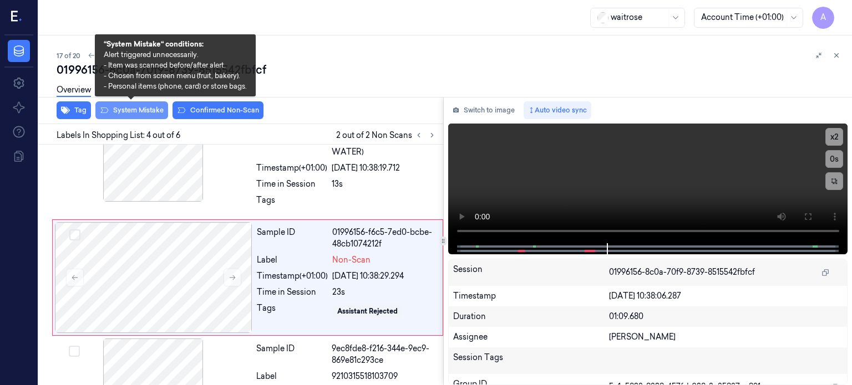
click at [125, 108] on button "System Mistake" at bounding box center [131, 110] width 73 height 18
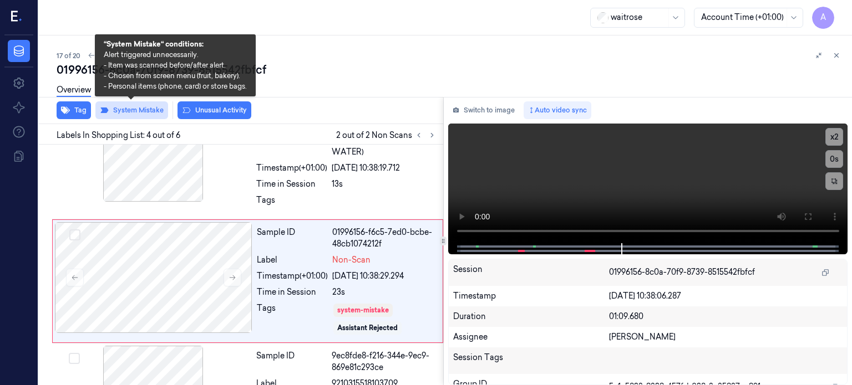
scroll to position [316, 0]
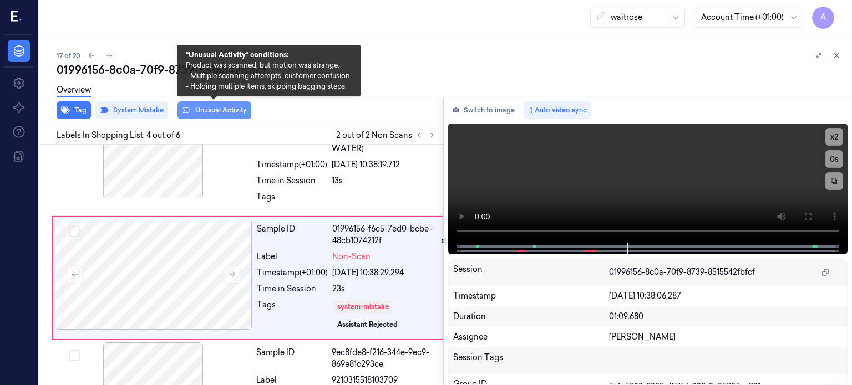
click at [204, 109] on button "Unusual Activity" at bounding box center [214, 110] width 74 height 18
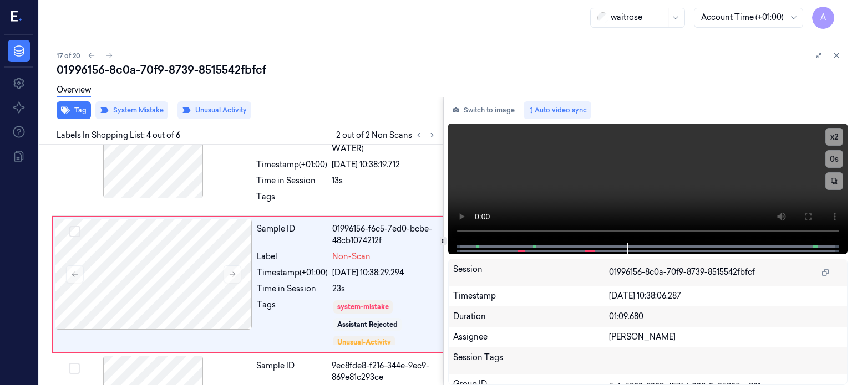
scroll to position [323, 0]
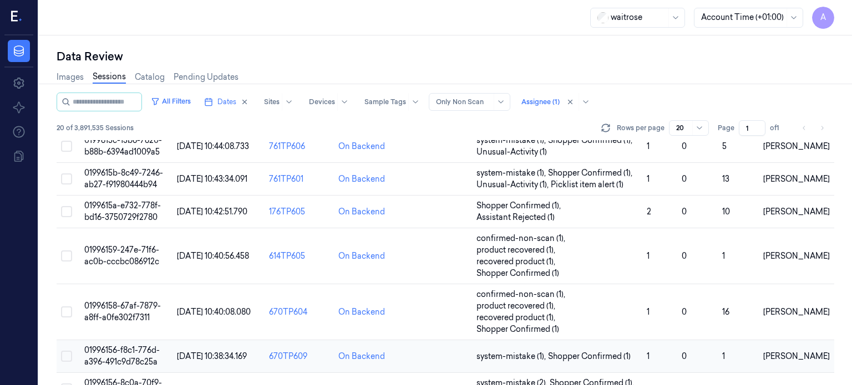
scroll to position [532, 0]
